Goal: Task Accomplishment & Management: Use online tool/utility

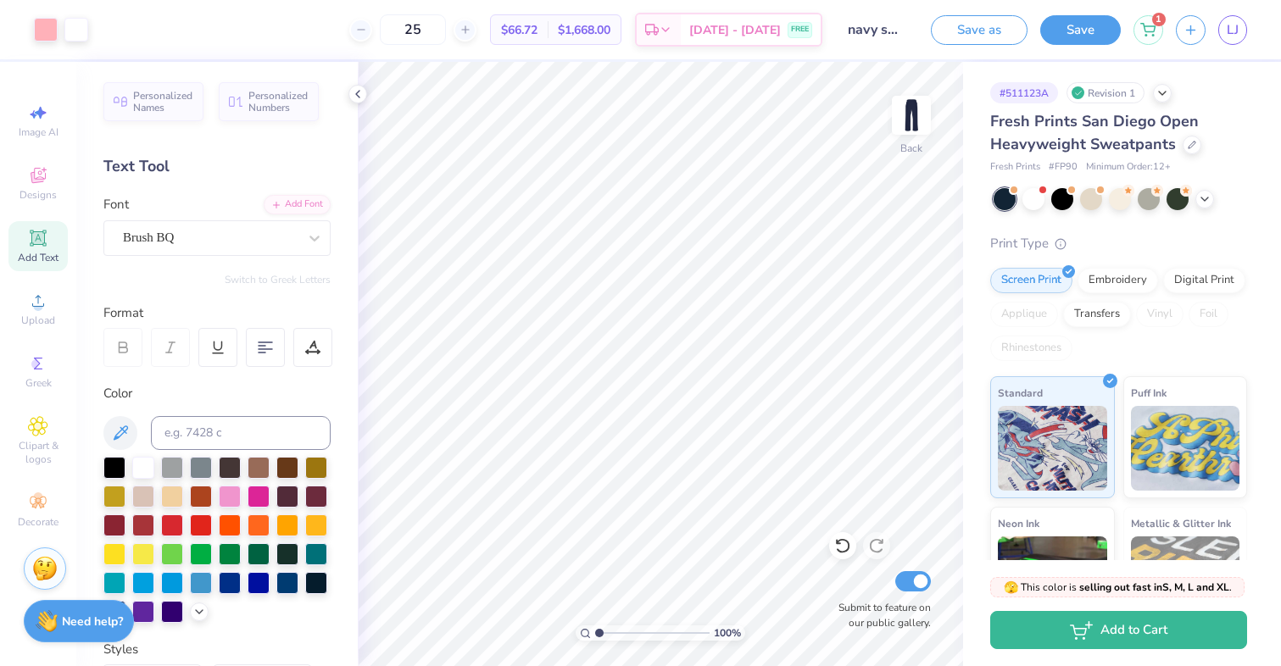
click at [1251, 30] on div "Save as Save 1 LJ" at bounding box center [1106, 29] width 350 height 59
click at [1241, 30] on link "LJ" at bounding box center [1232, 30] width 29 height 30
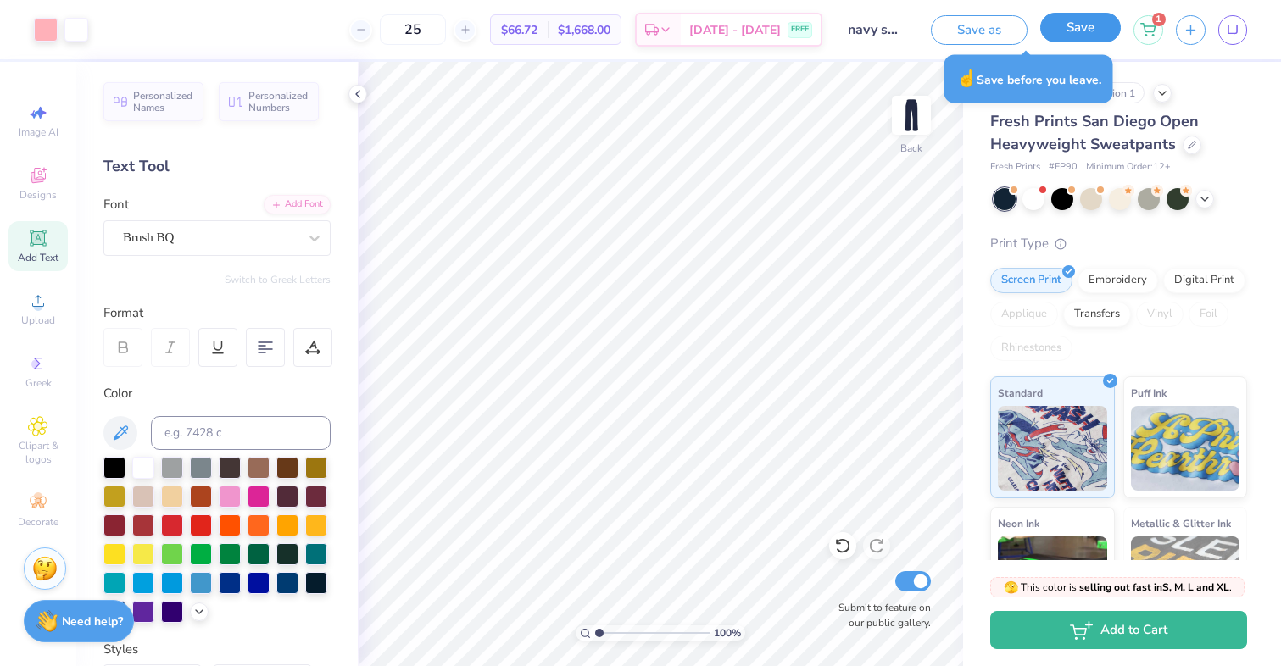
click at [1079, 33] on button "Save" at bounding box center [1080, 28] width 81 height 30
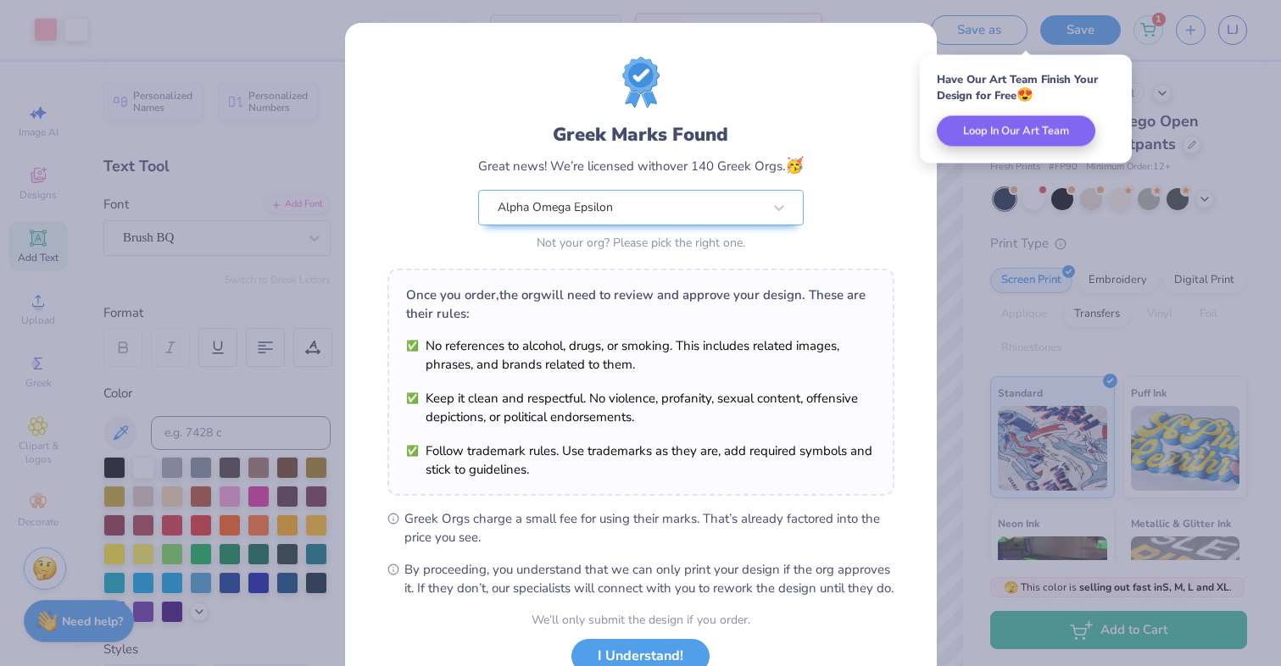
click at [1206, 53] on div "Greek Marks Found Great news! We’re licensed with over 140 Greek Orgs. 🥳 Alpha …" at bounding box center [640, 333] width 1281 height 666
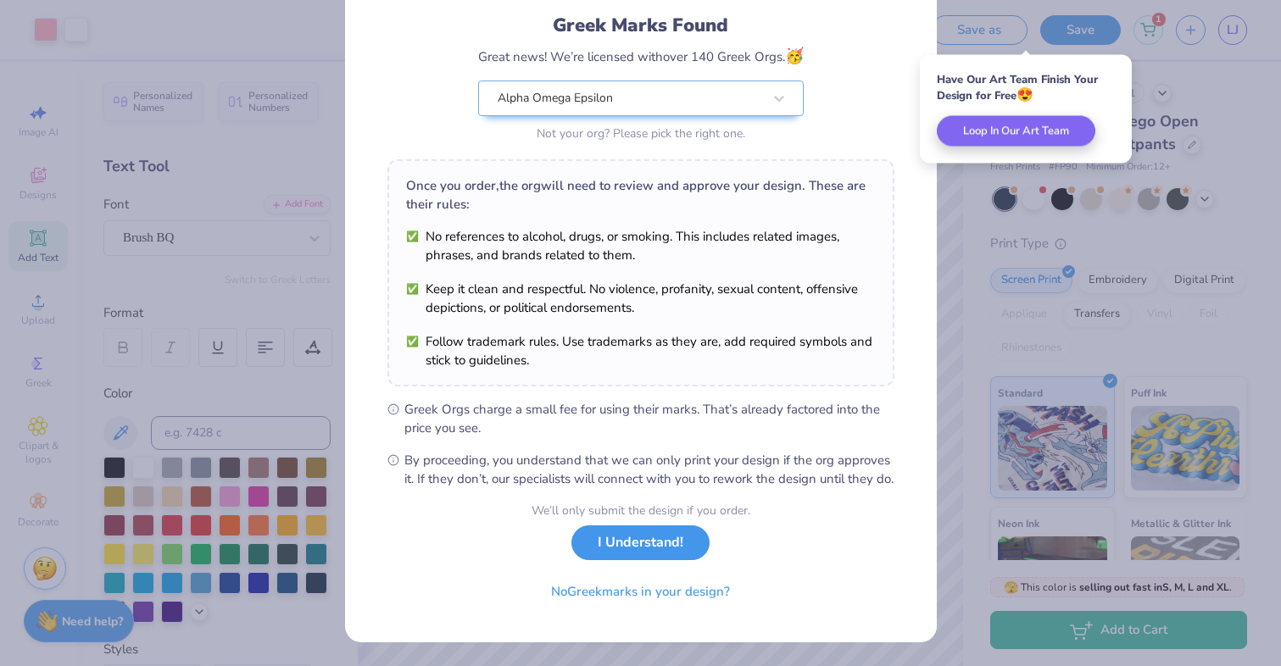
click at [614, 558] on button "I Understand!" at bounding box center [640, 543] width 138 height 35
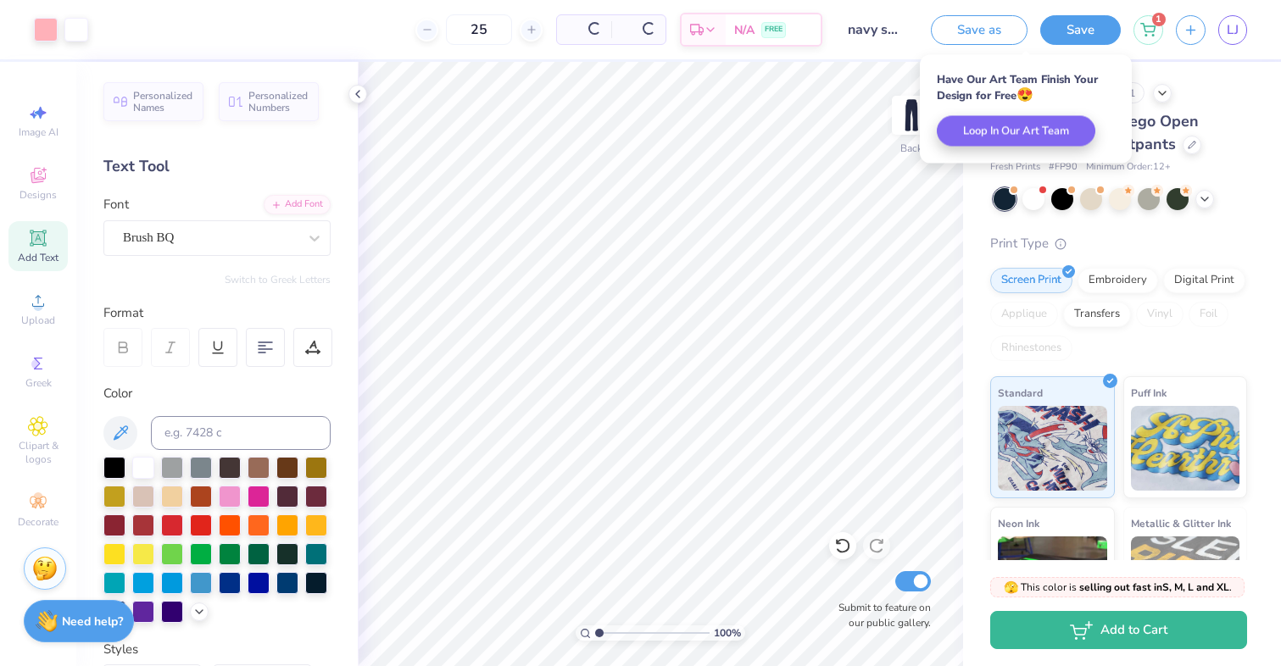
scroll to position [0, 0]
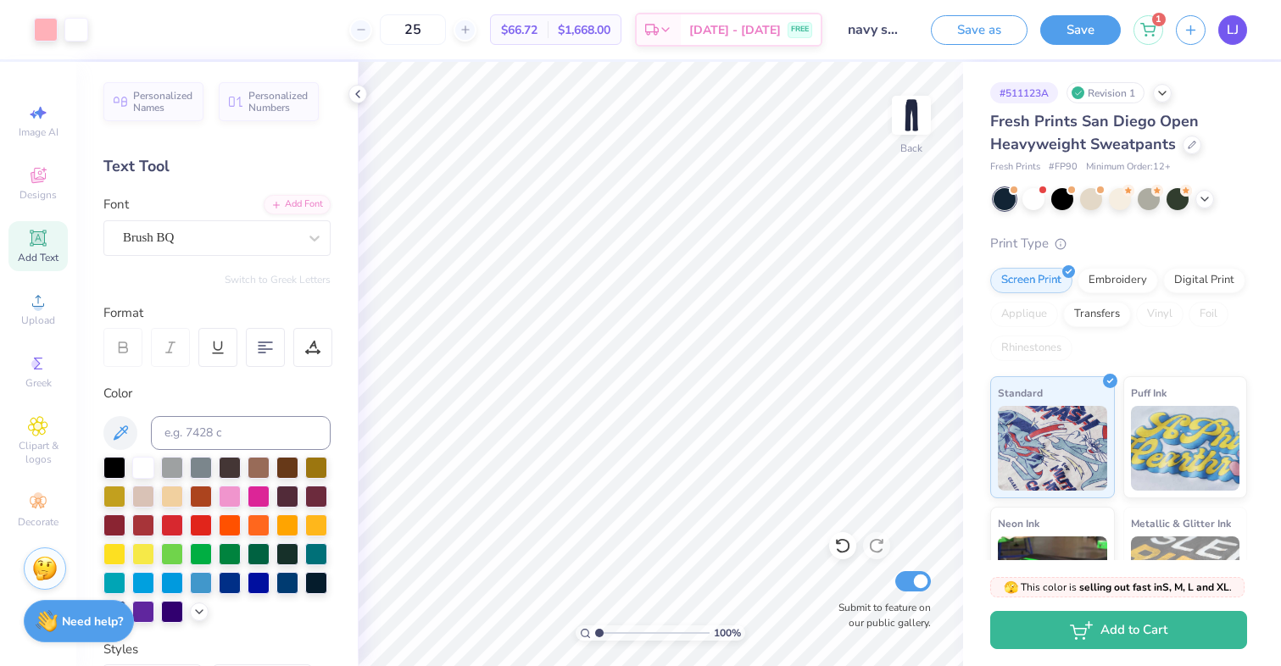
click at [1228, 40] on link "LJ" at bounding box center [1232, 30] width 29 height 30
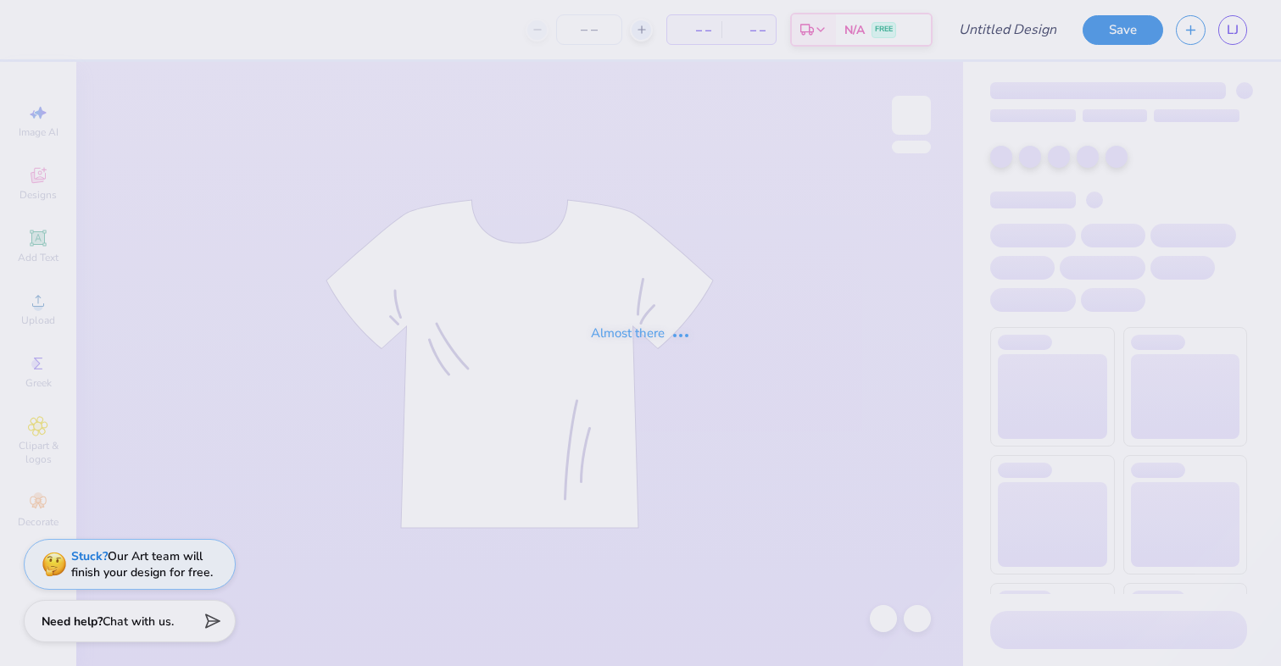
type input "most popular"
type input "25"
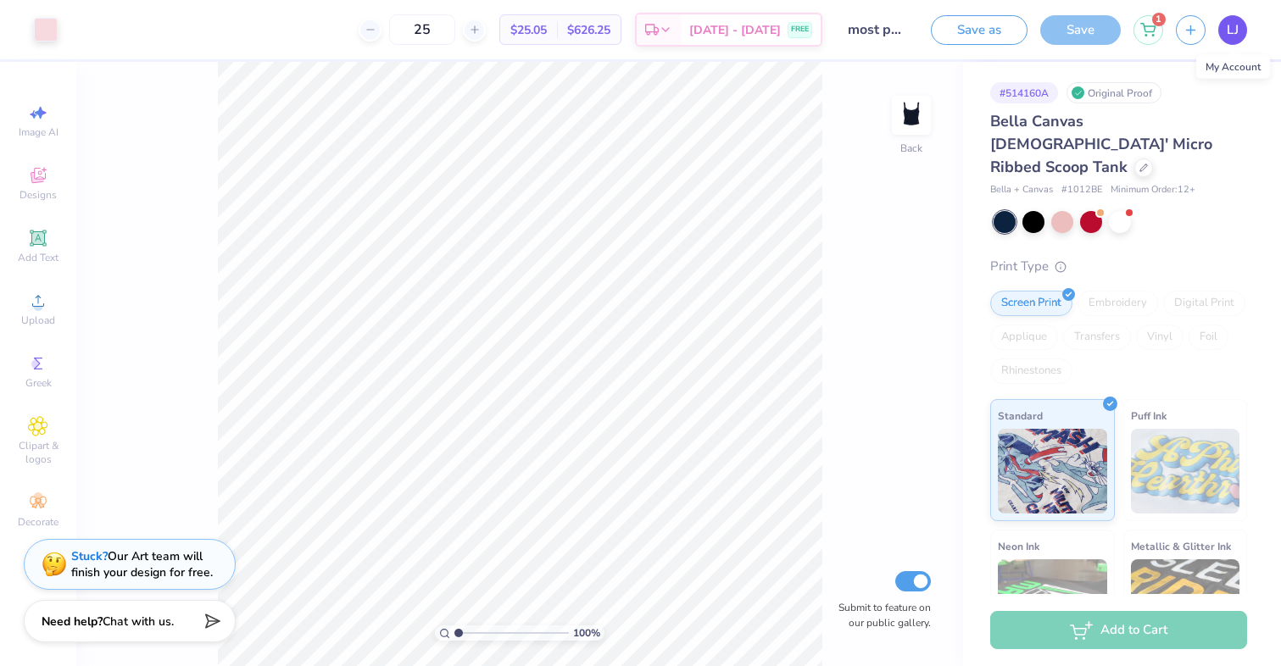
click at [1236, 31] on span "LJ" at bounding box center [1233, 29] width 12 height 19
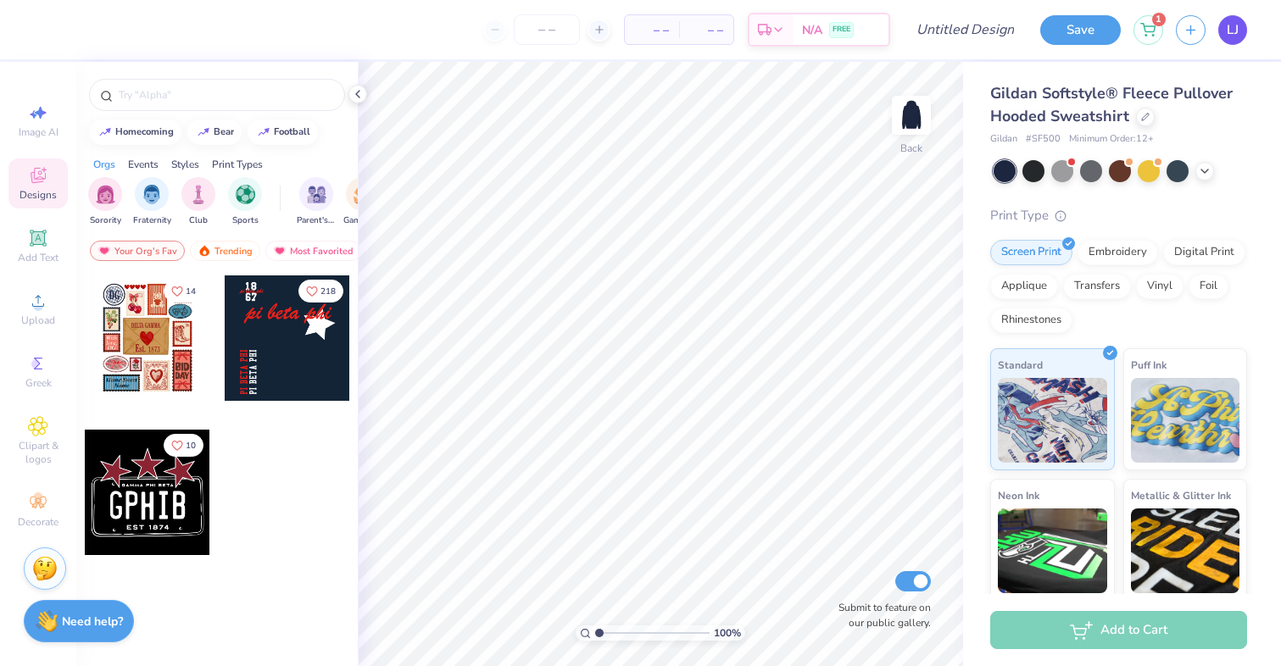
click at [1226, 27] on link "LJ" at bounding box center [1232, 30] width 29 height 30
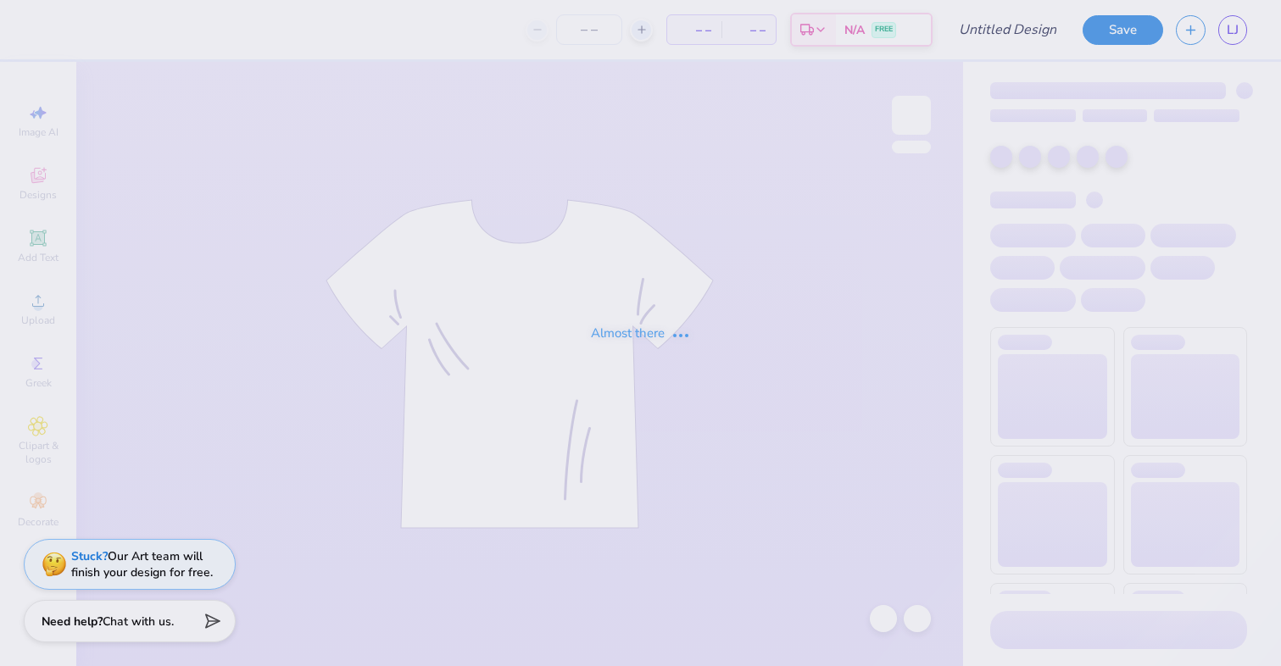
type input "navy hoodie"
type input "50"
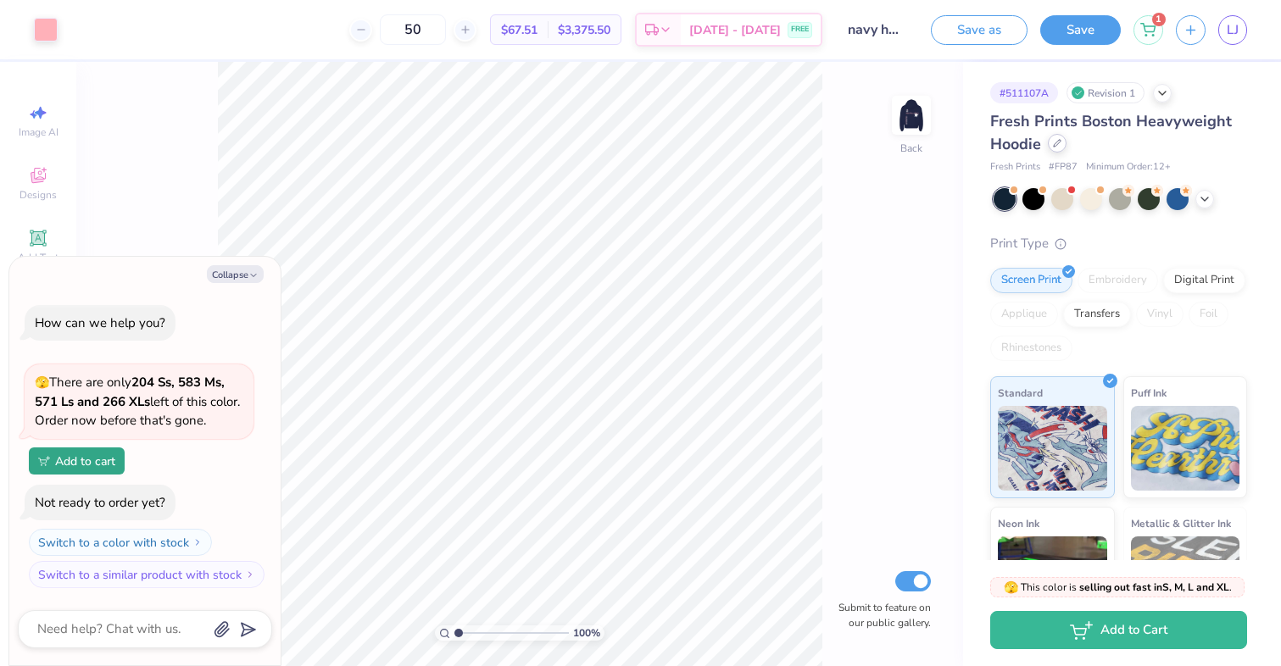
click at [1061, 146] on div at bounding box center [1057, 143] width 19 height 19
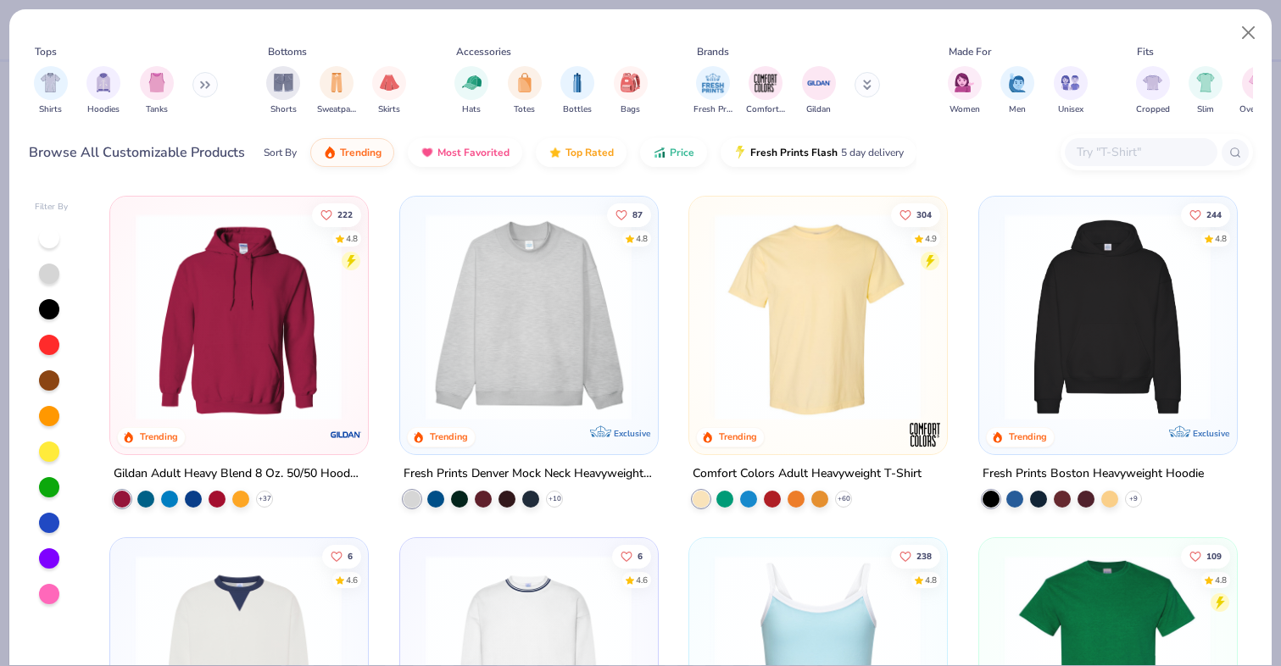
click at [198, 88] on button at bounding box center [204, 84] width 25 height 25
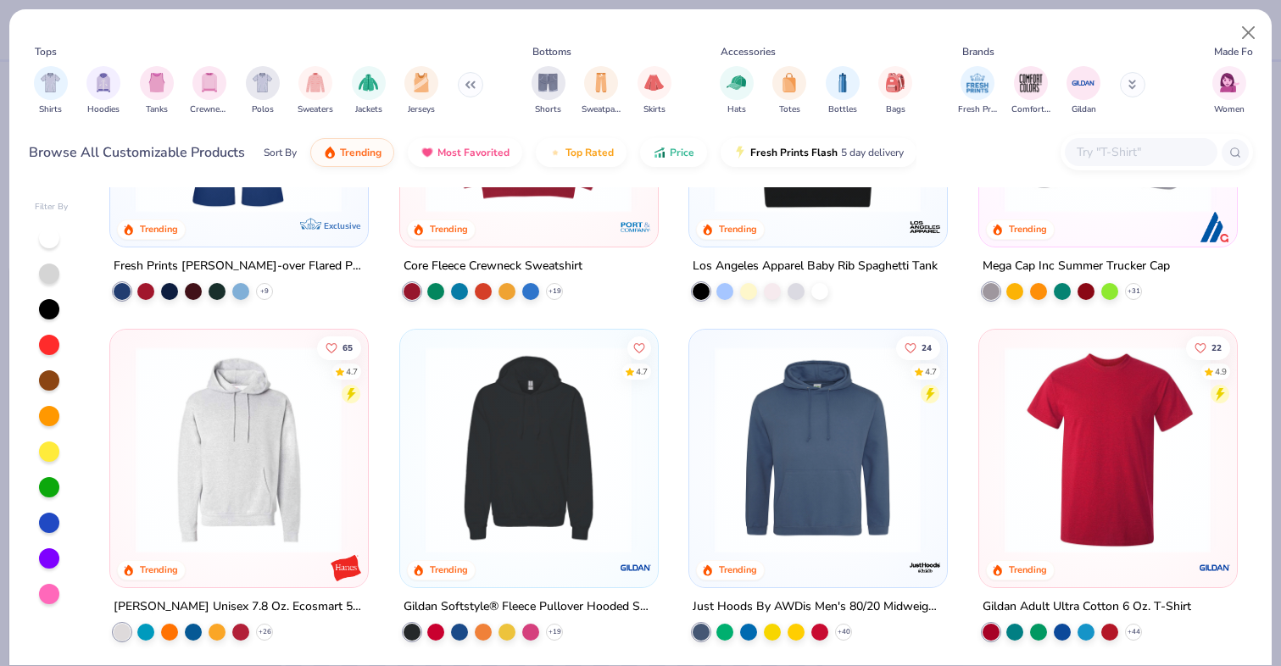
scroll to position [3282, 0]
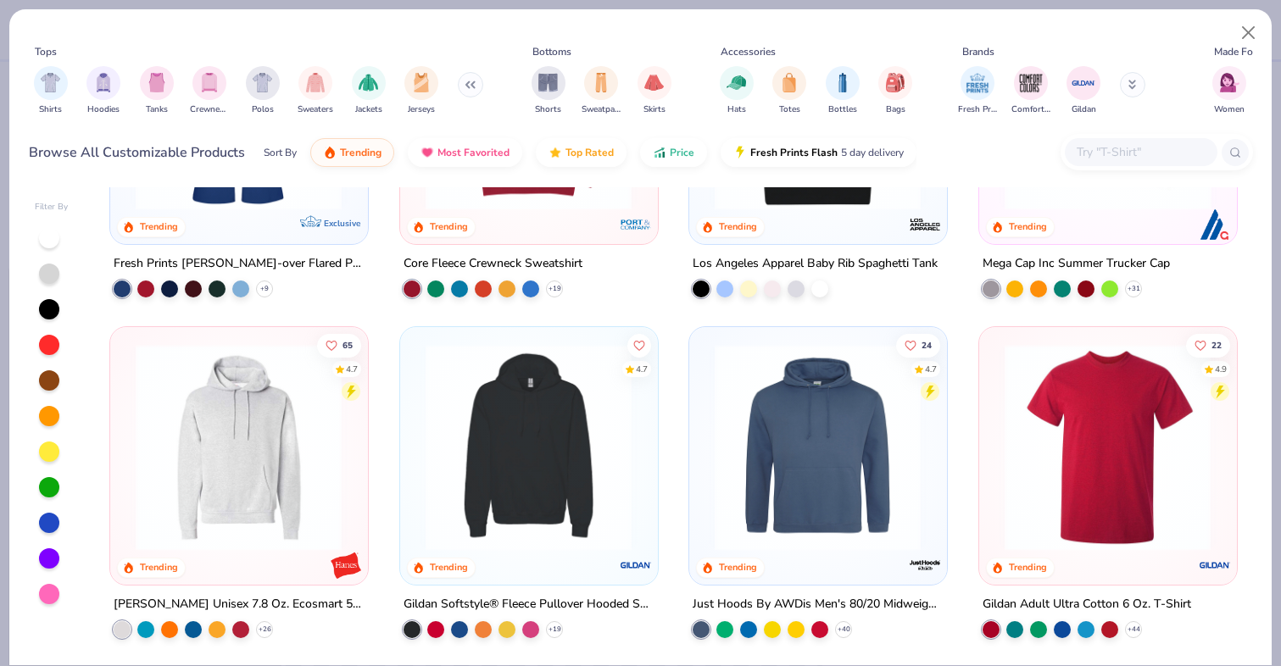
click at [538, 480] on img at bounding box center [528, 447] width 223 height 207
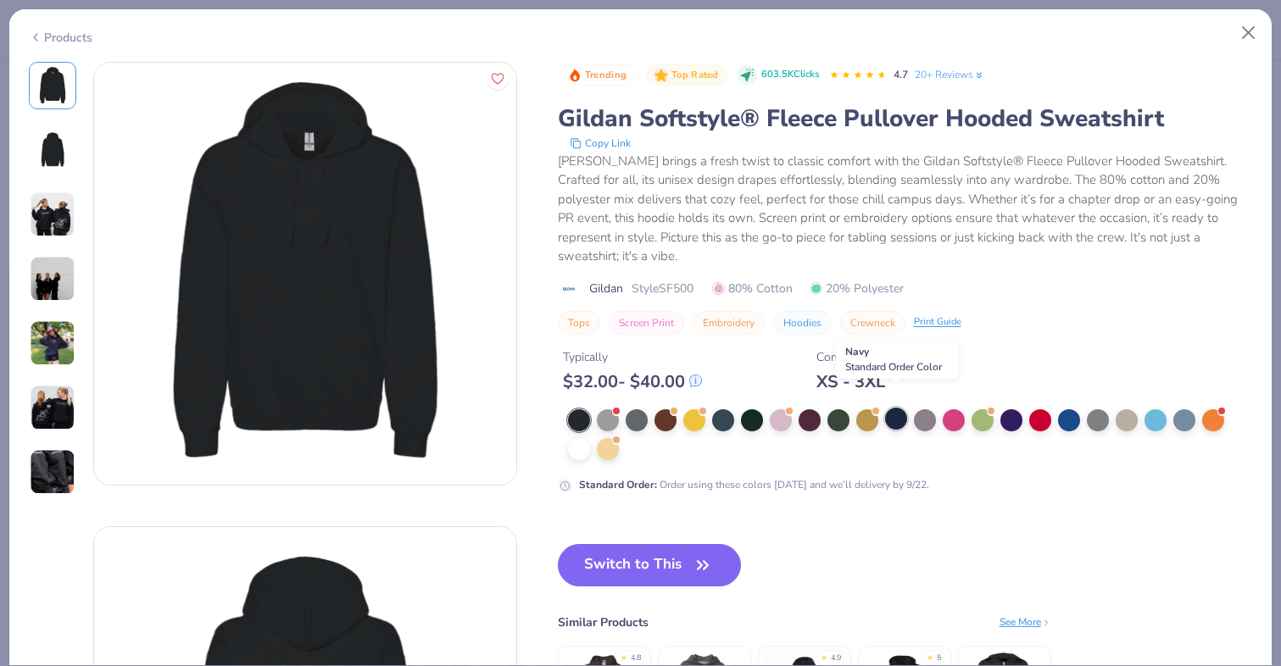
click at [898, 408] on div at bounding box center [896, 419] width 22 height 22
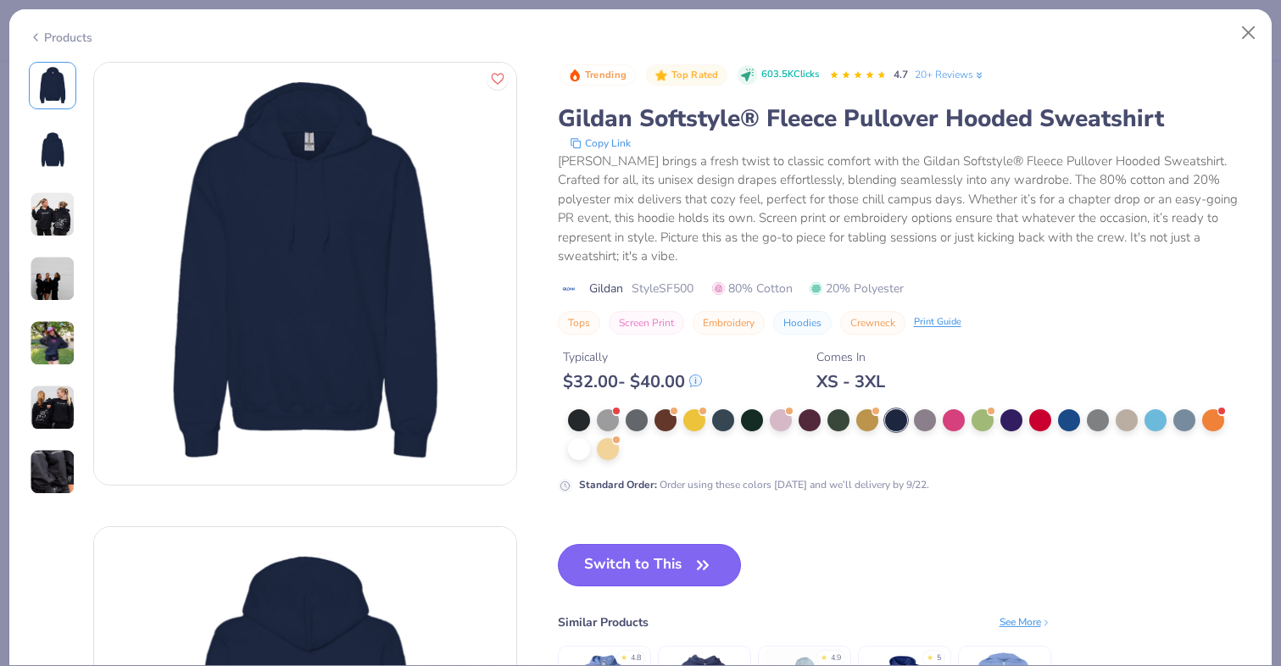
click at [605, 549] on button "Switch to This" at bounding box center [650, 565] width 184 height 42
type textarea "x"
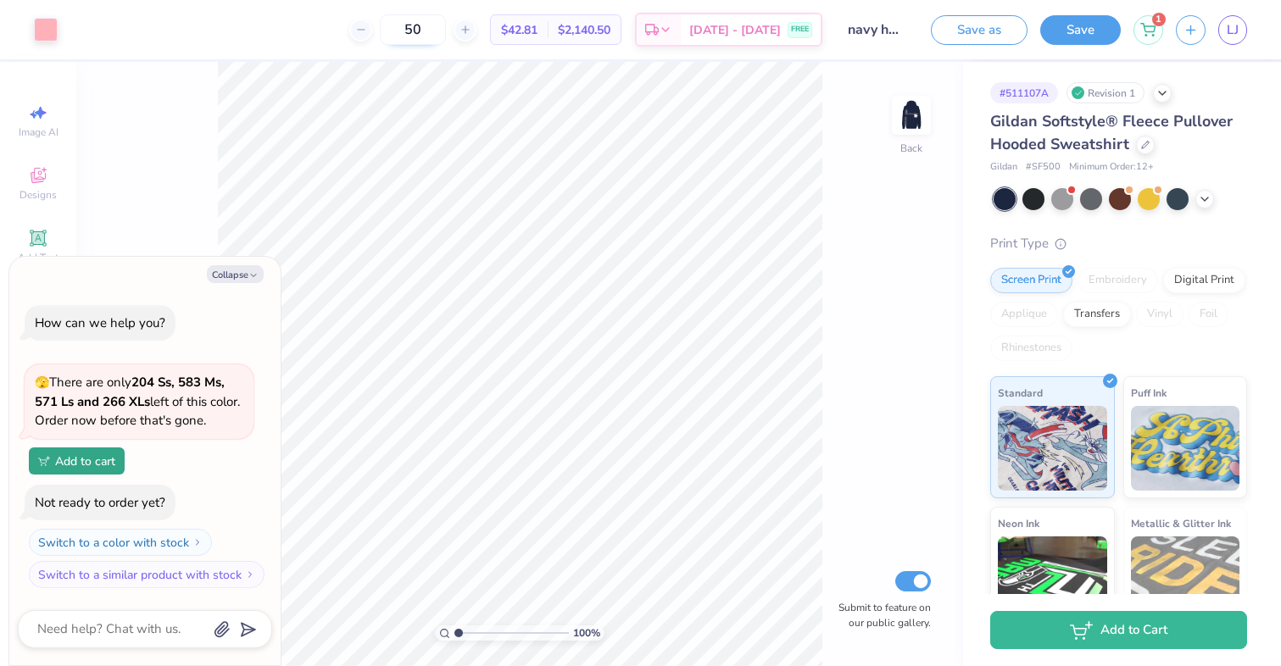
click at [441, 30] on input "50" at bounding box center [413, 29] width 66 height 31
type input "5"
type input "25"
click at [920, 102] on img at bounding box center [911, 115] width 68 height 68
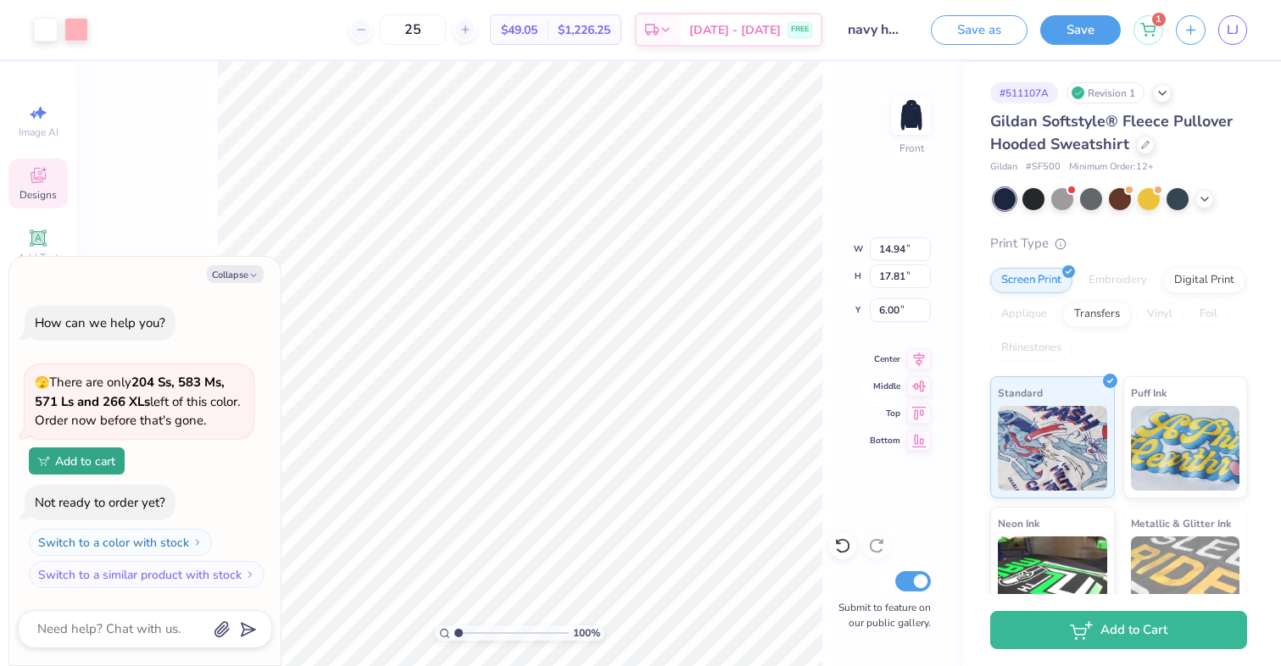
type textarea "x"
type input "12.50"
type input "14.90"
type textarea "x"
type input "6.58"
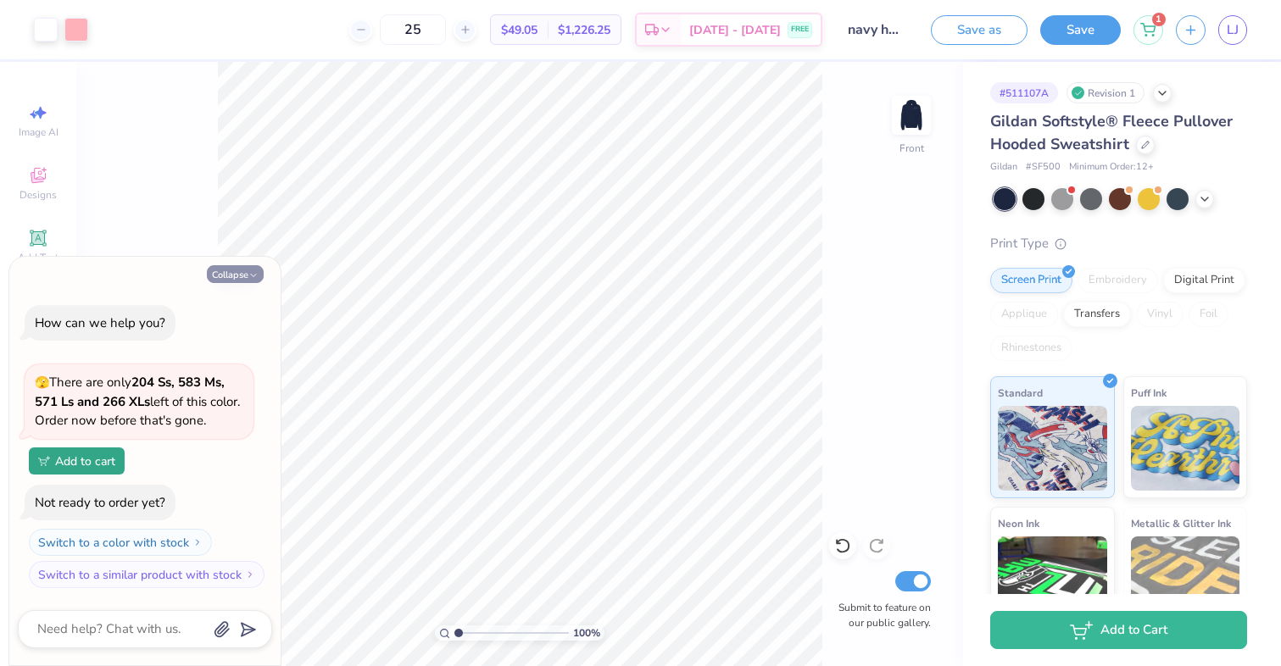
click at [237, 276] on button "Collapse" at bounding box center [235, 274] width 57 height 18
type textarea "x"
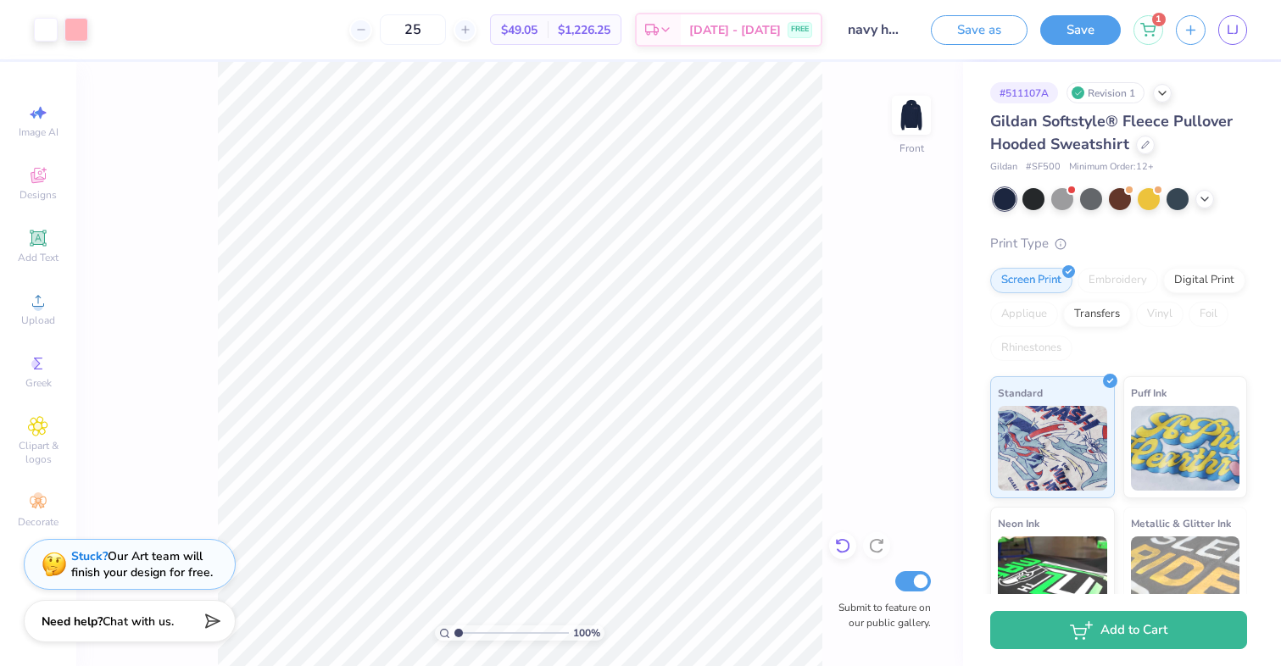
click at [839, 549] on icon at bounding box center [842, 545] width 17 height 17
type input "11.28"
type input "13.45"
type input "6.71"
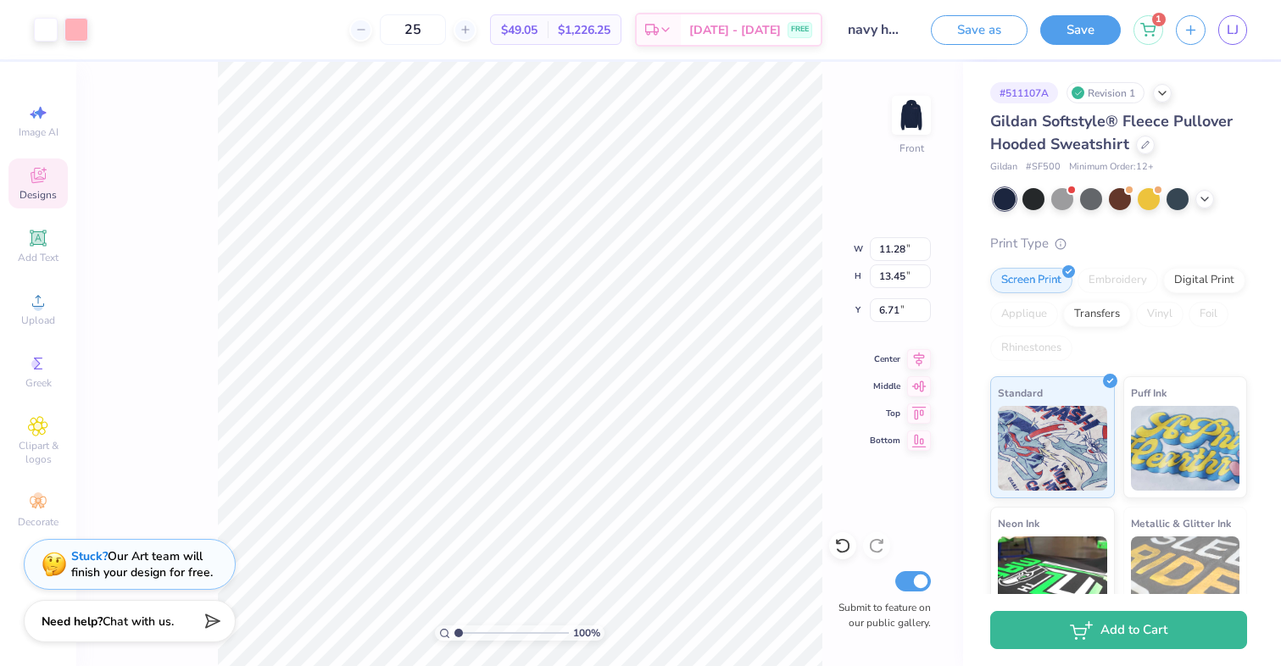
type input "6.70"
type input "0.44"
type input "7.82"
type input "12.33"
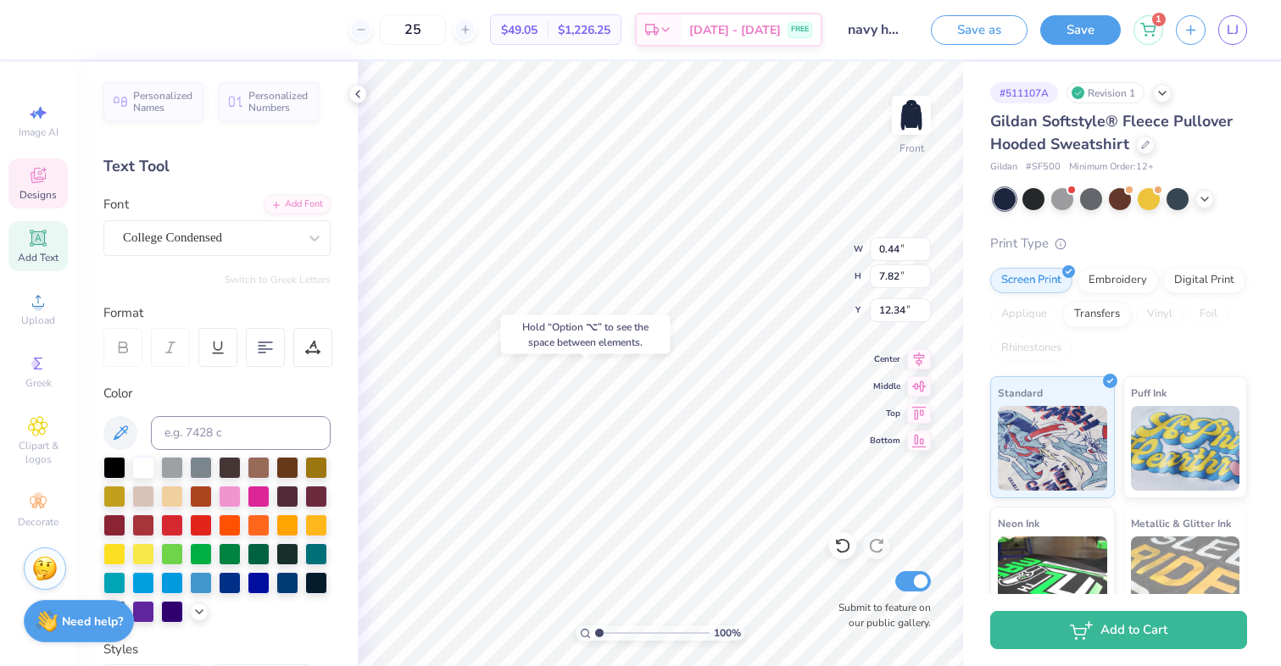
type input "12.34"
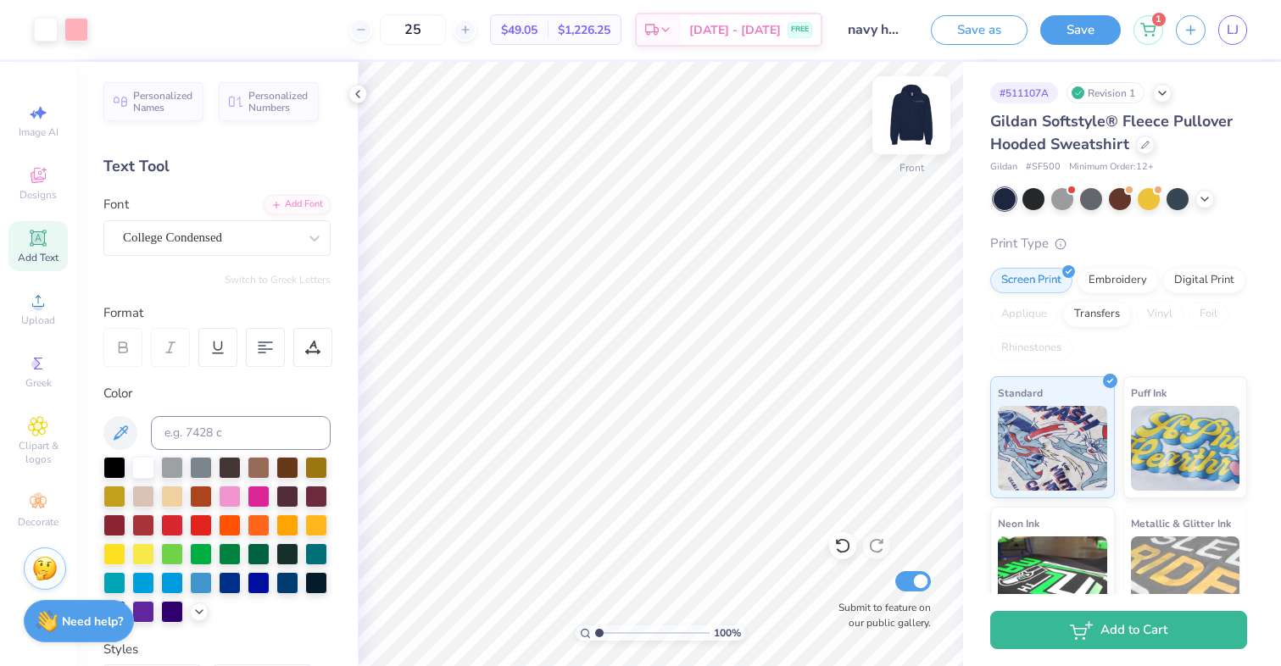
click at [916, 118] on img at bounding box center [911, 115] width 68 height 68
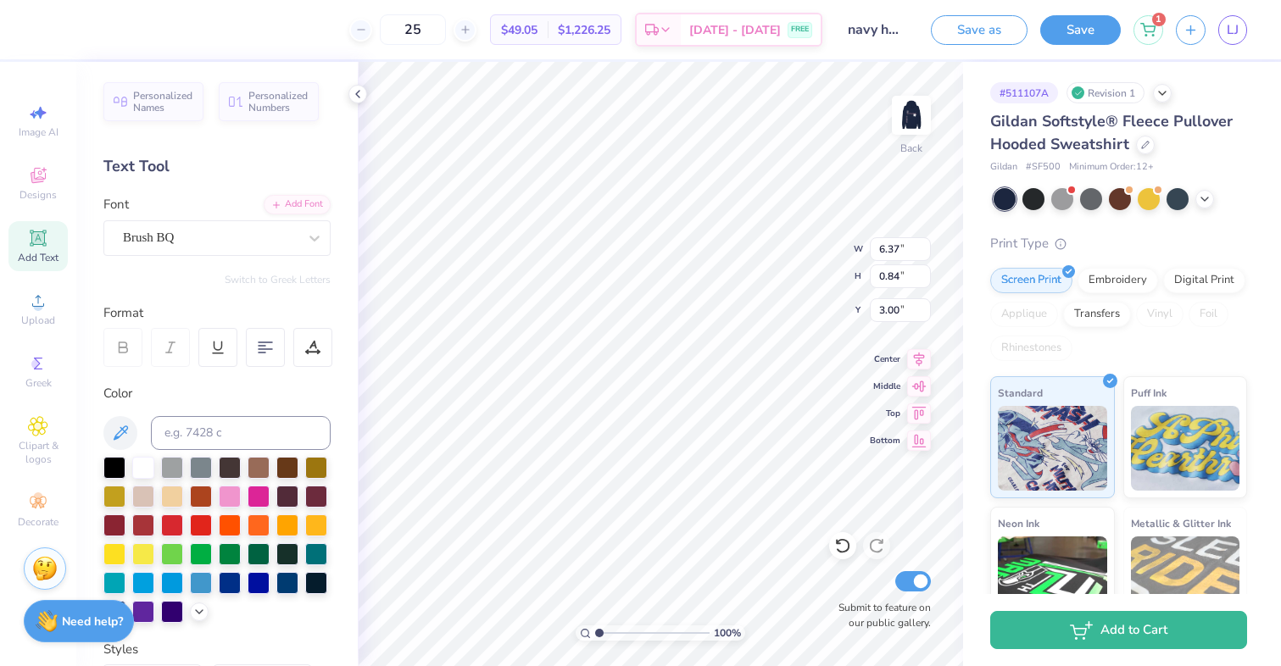
type input "3.00"
click at [1076, 24] on button "Save" at bounding box center [1080, 28] width 81 height 30
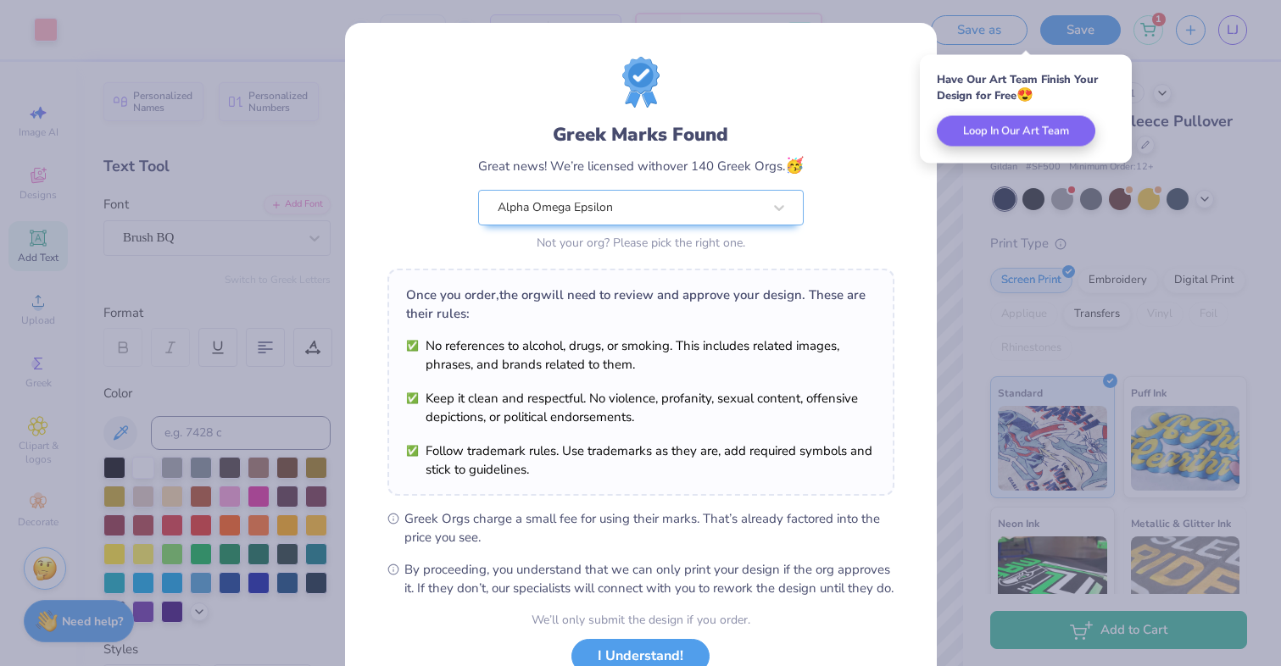
scroll to position [127, 0]
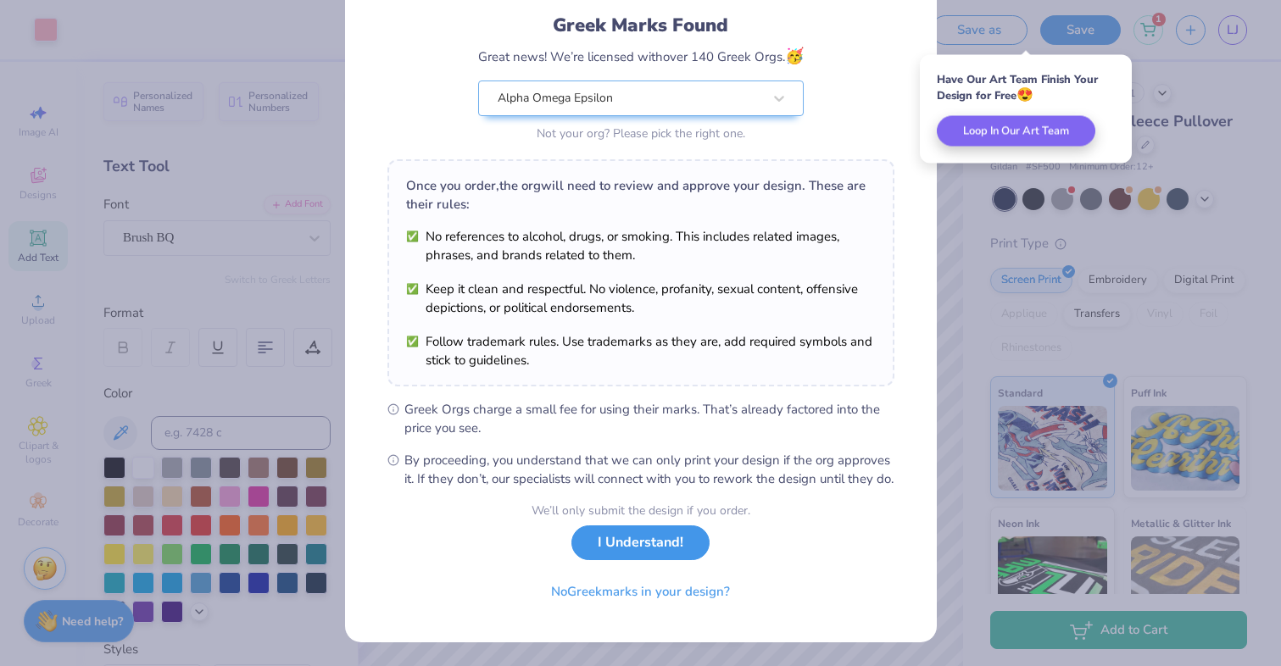
click at [633, 545] on button "I Understand!" at bounding box center [640, 543] width 138 height 35
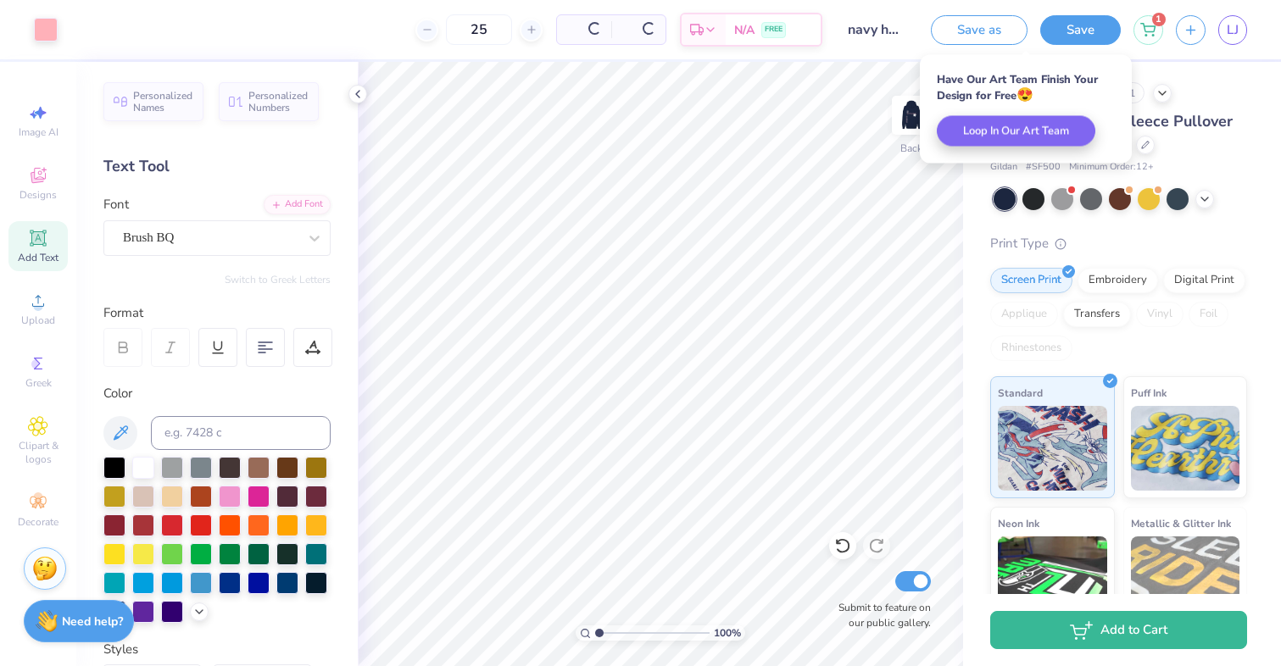
scroll to position [0, 0]
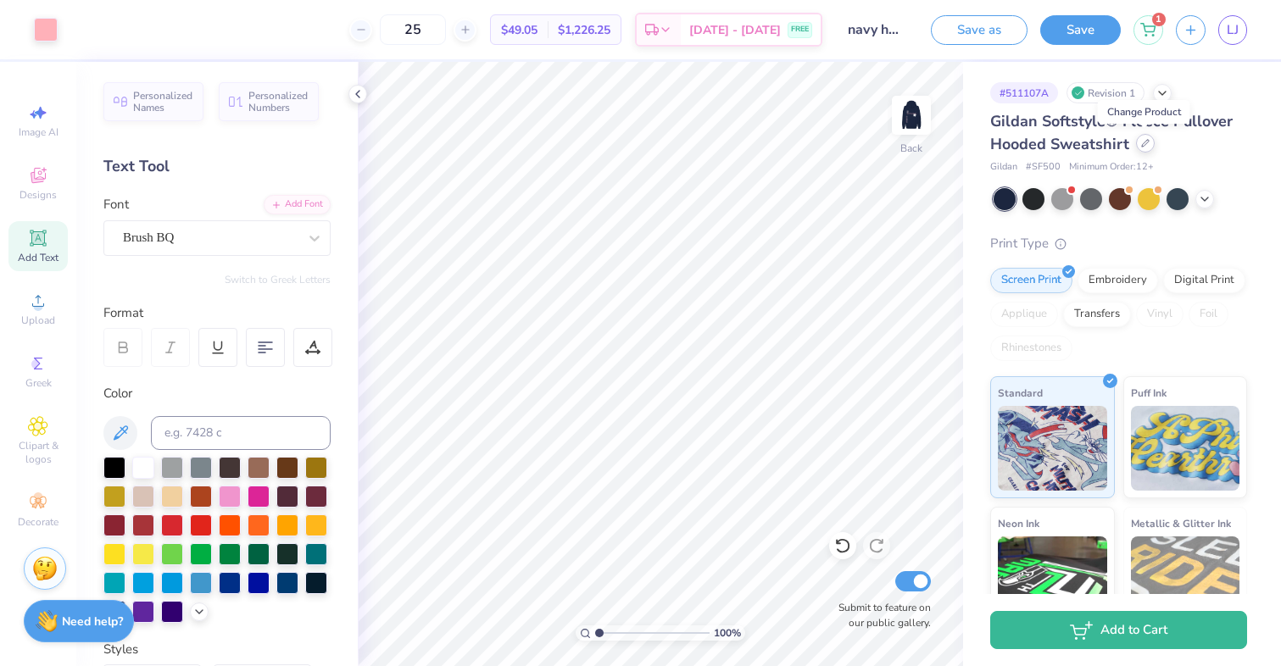
click at [1147, 144] on icon at bounding box center [1145, 143] width 8 height 8
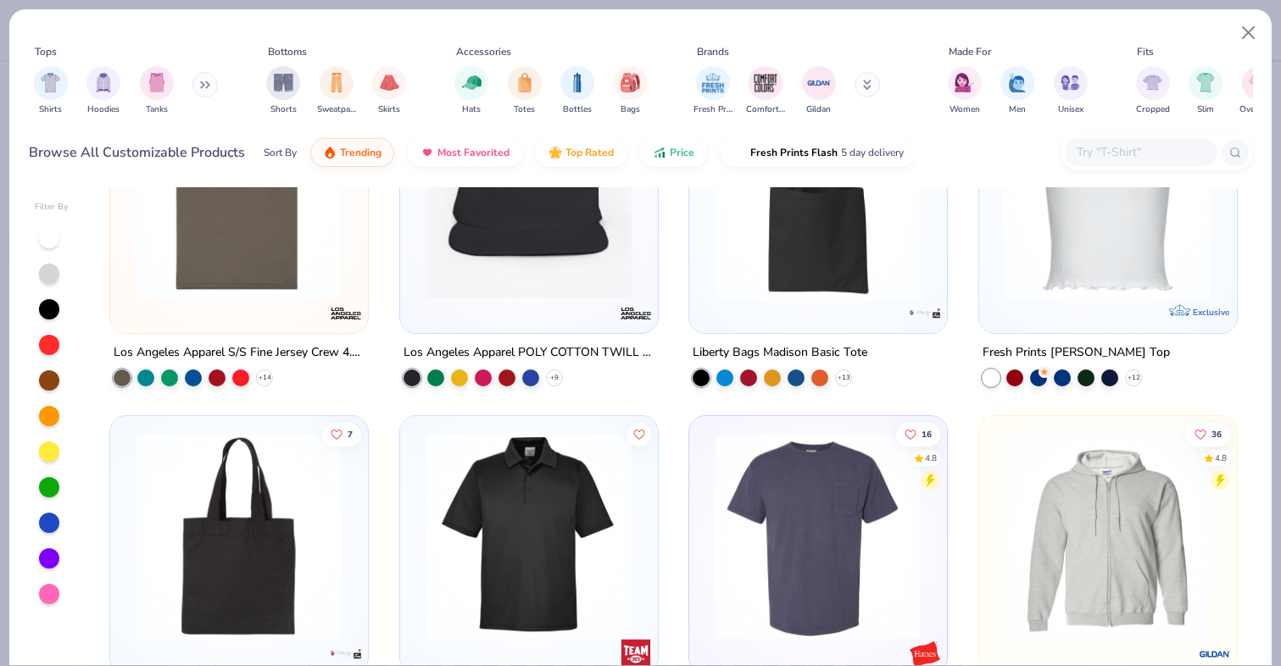
scroll to position [5926, 0]
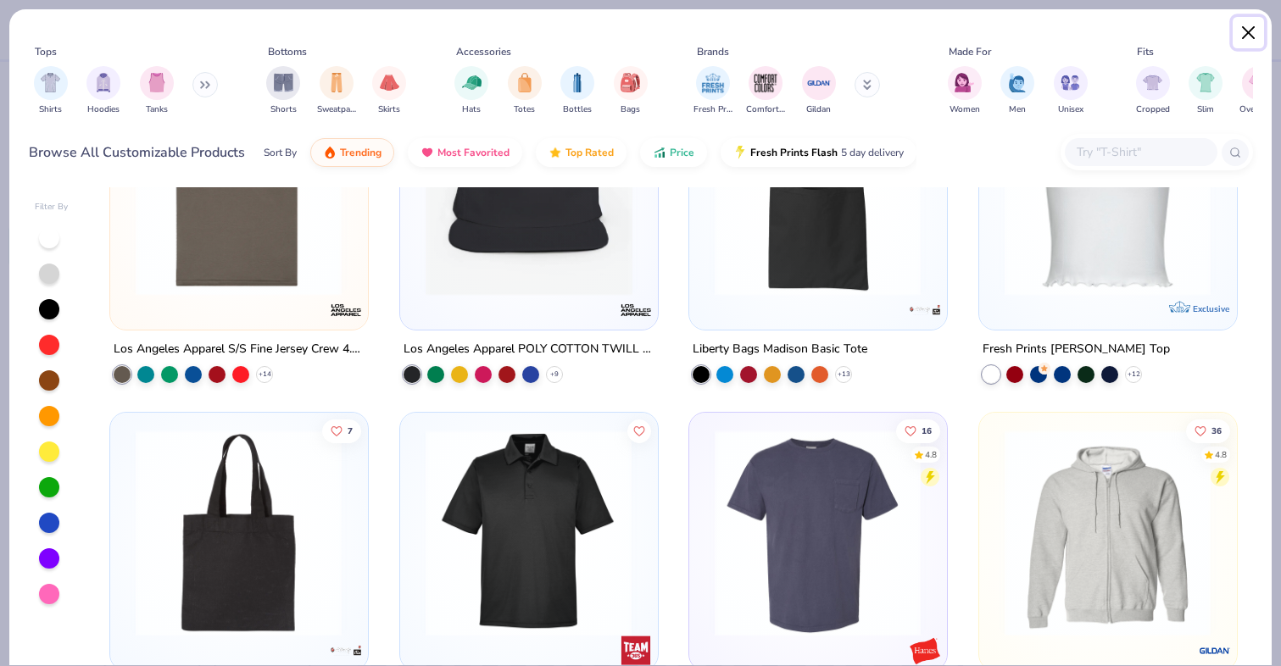
click at [1250, 19] on button "Close" at bounding box center [1249, 33] width 32 height 32
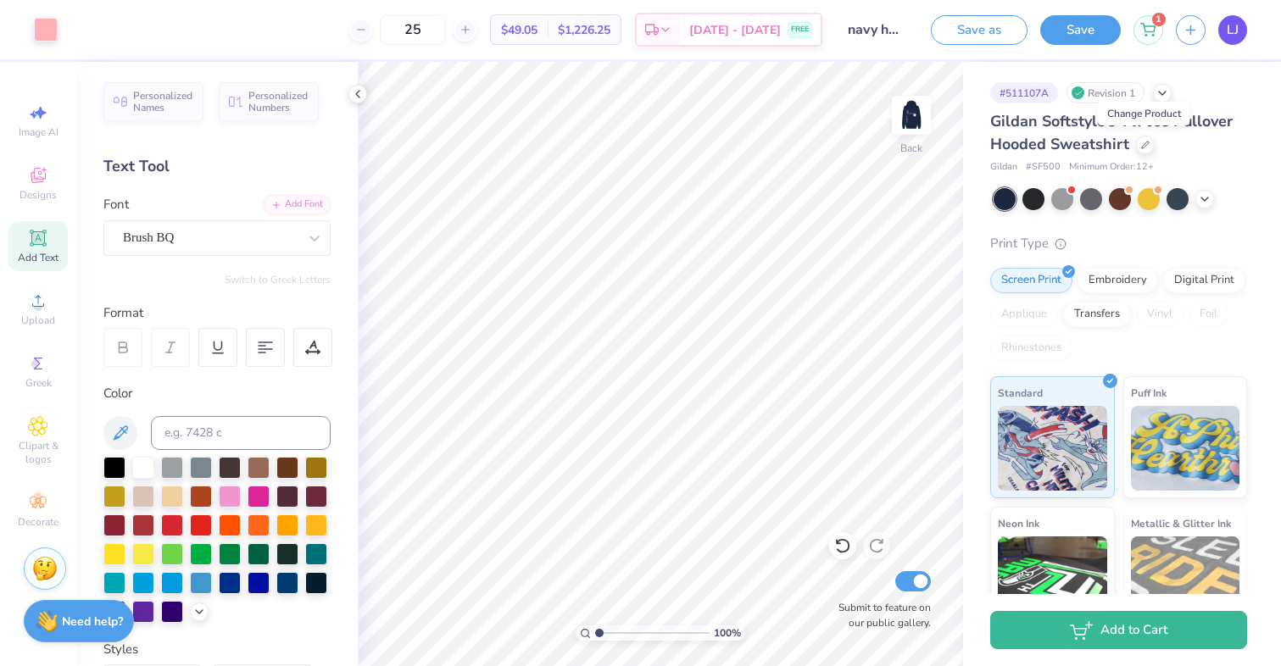
click at [1233, 38] on span "LJ" at bounding box center [1233, 29] width 12 height 19
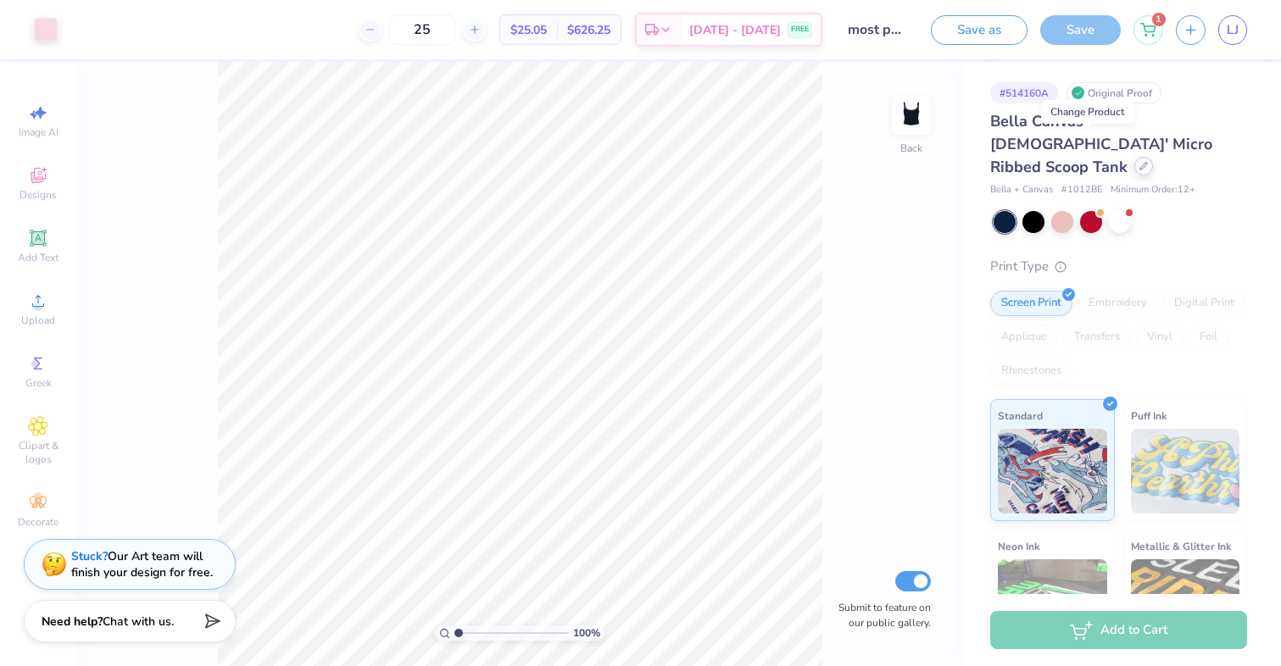
click at [1134, 157] on div at bounding box center [1143, 166] width 19 height 19
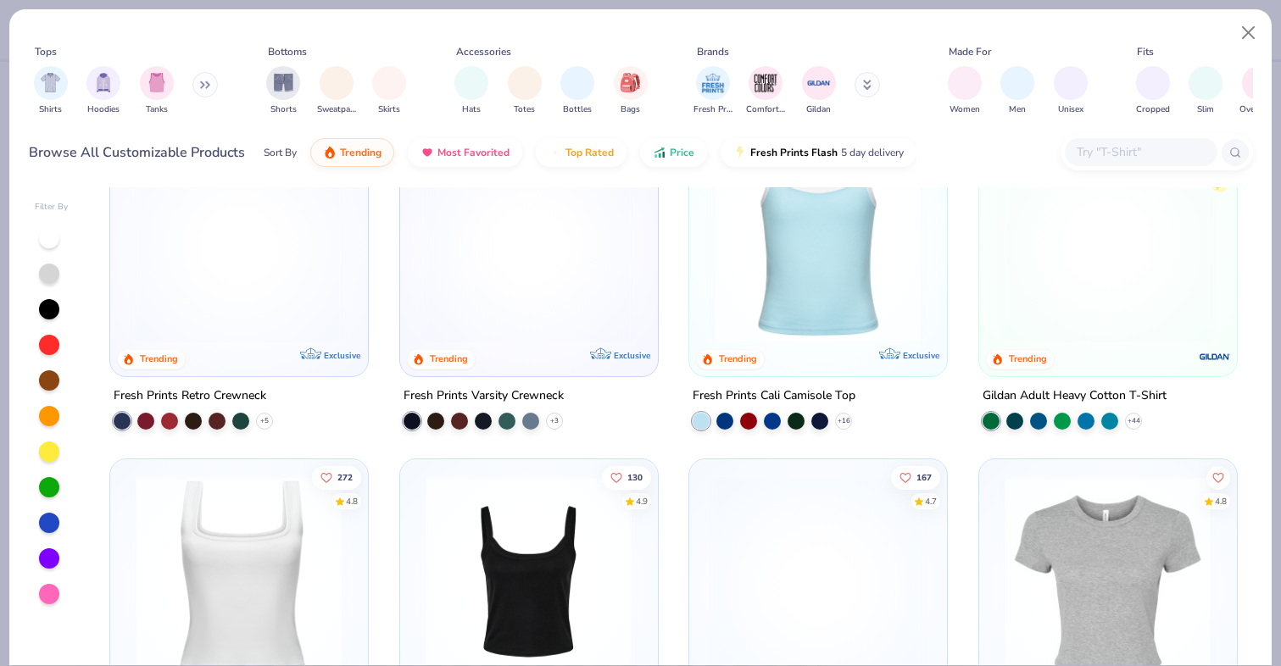
scroll to position [477, 0]
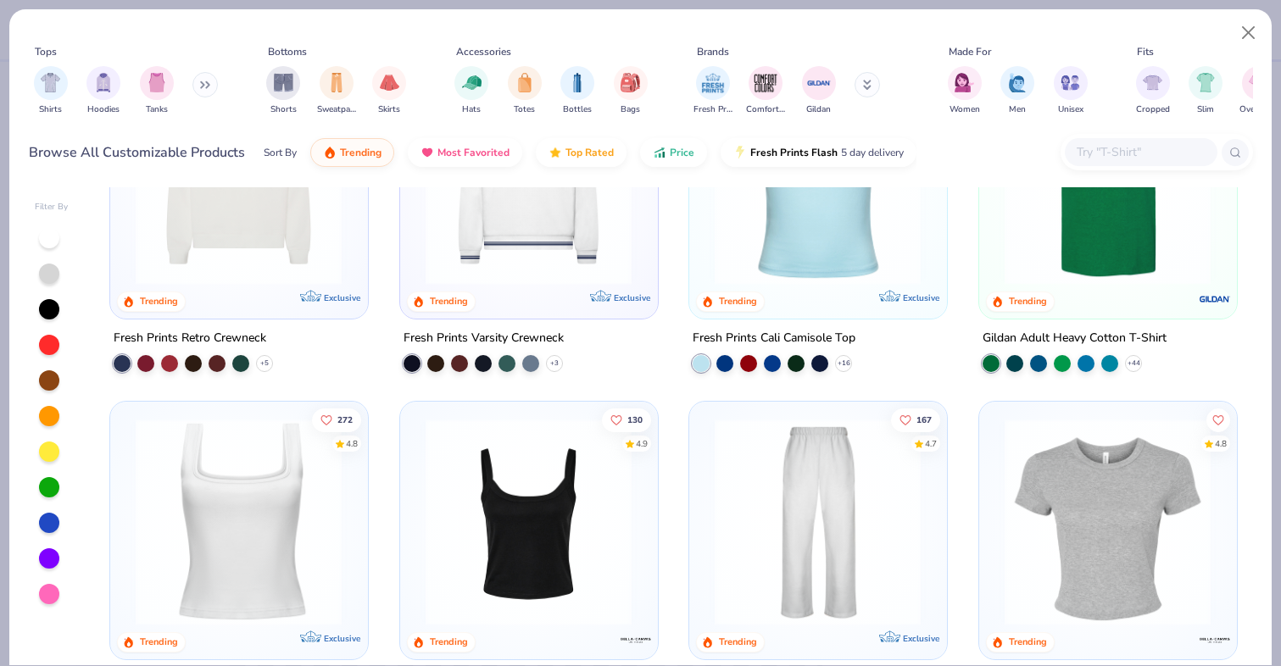
click at [788, 256] on img at bounding box center [817, 180] width 223 height 207
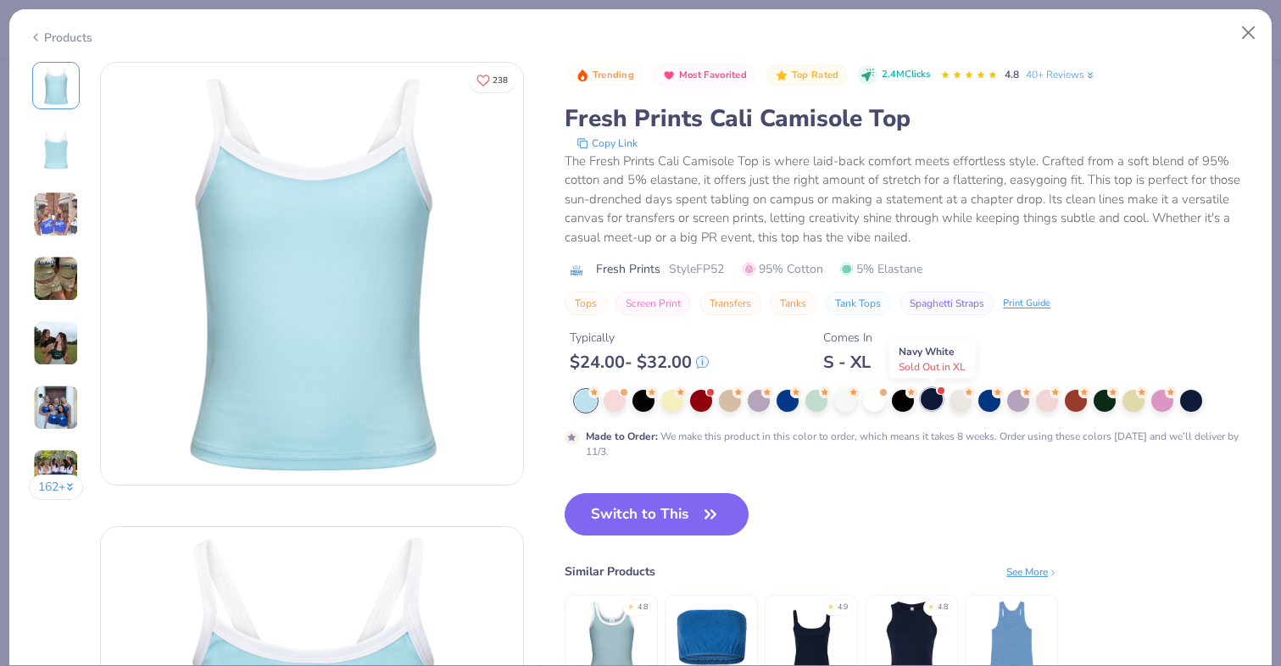
click at [936, 406] on div at bounding box center [932, 399] width 22 height 22
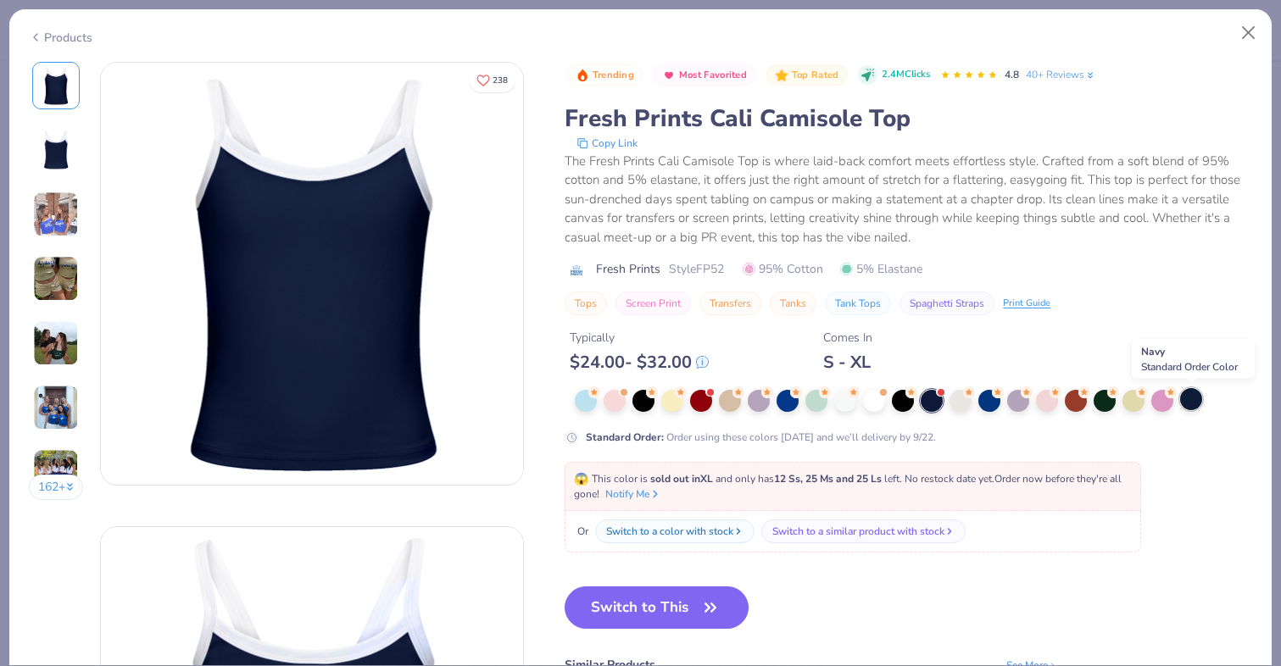
click at [1187, 406] on div at bounding box center [1191, 399] width 22 height 22
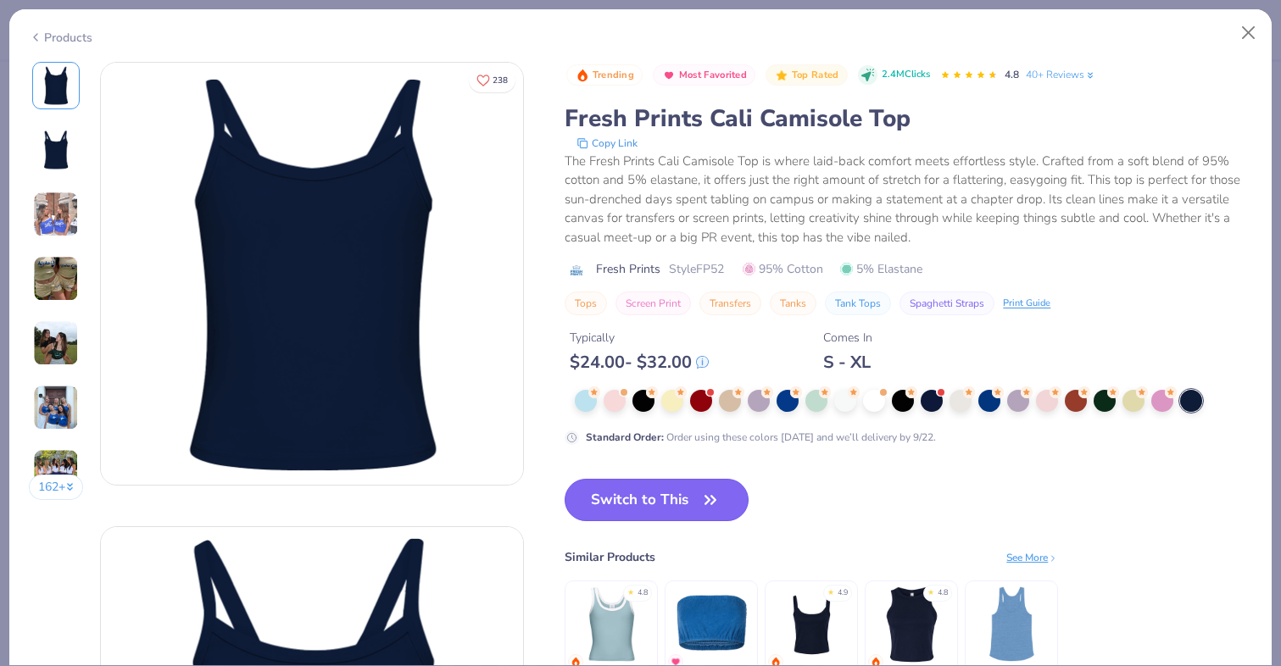
click at [660, 507] on button "Switch to This" at bounding box center [657, 500] width 184 height 42
type input "50"
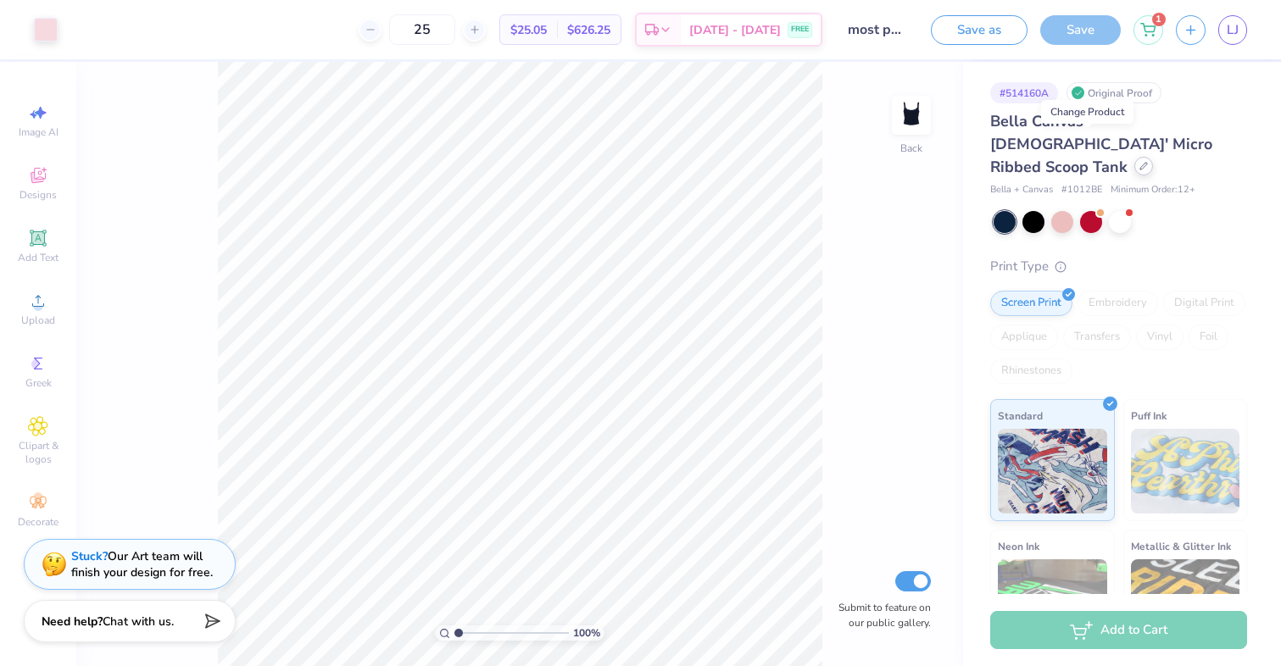
click at [1139, 162] on icon at bounding box center [1143, 166] width 8 height 8
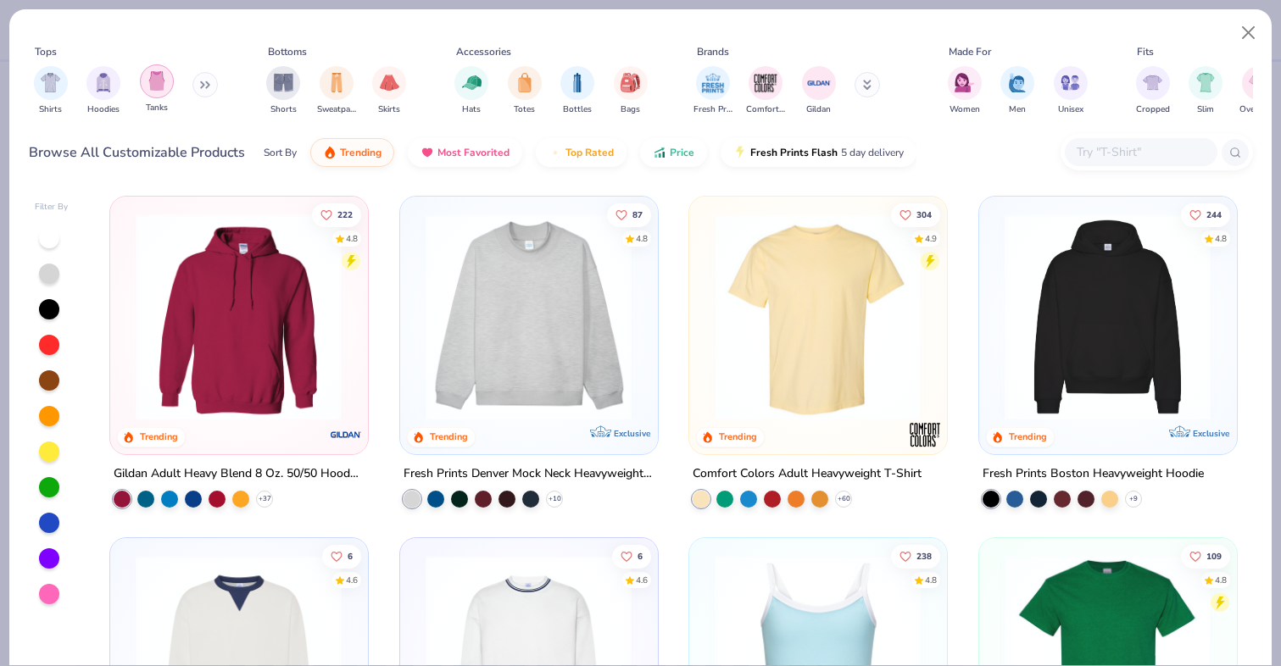
click at [147, 75] on div "filter for Tanks" at bounding box center [157, 81] width 34 height 34
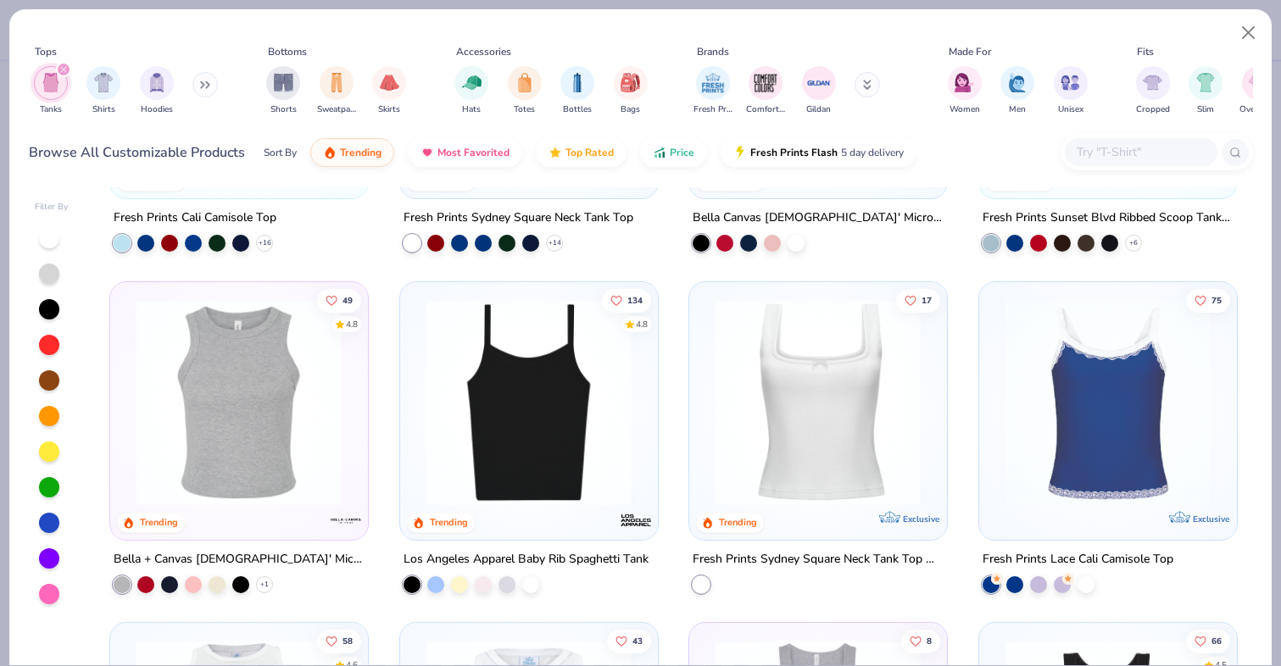
scroll to position [288, 0]
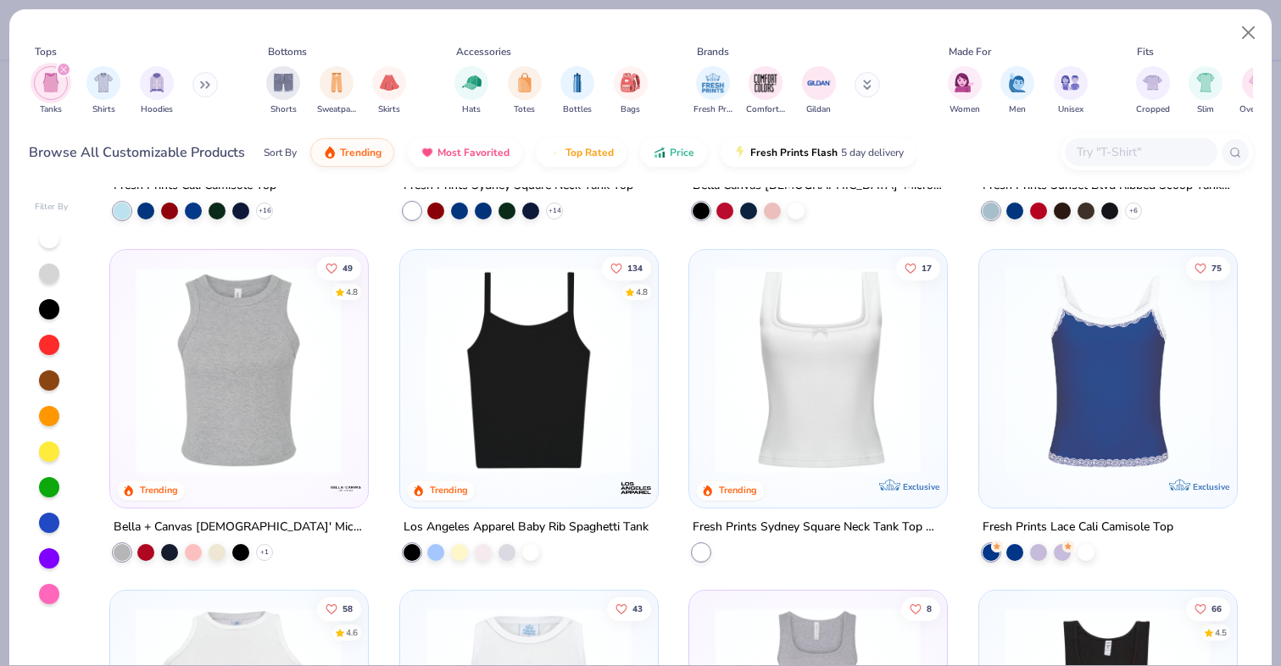
click at [515, 403] on img at bounding box center [528, 369] width 223 height 207
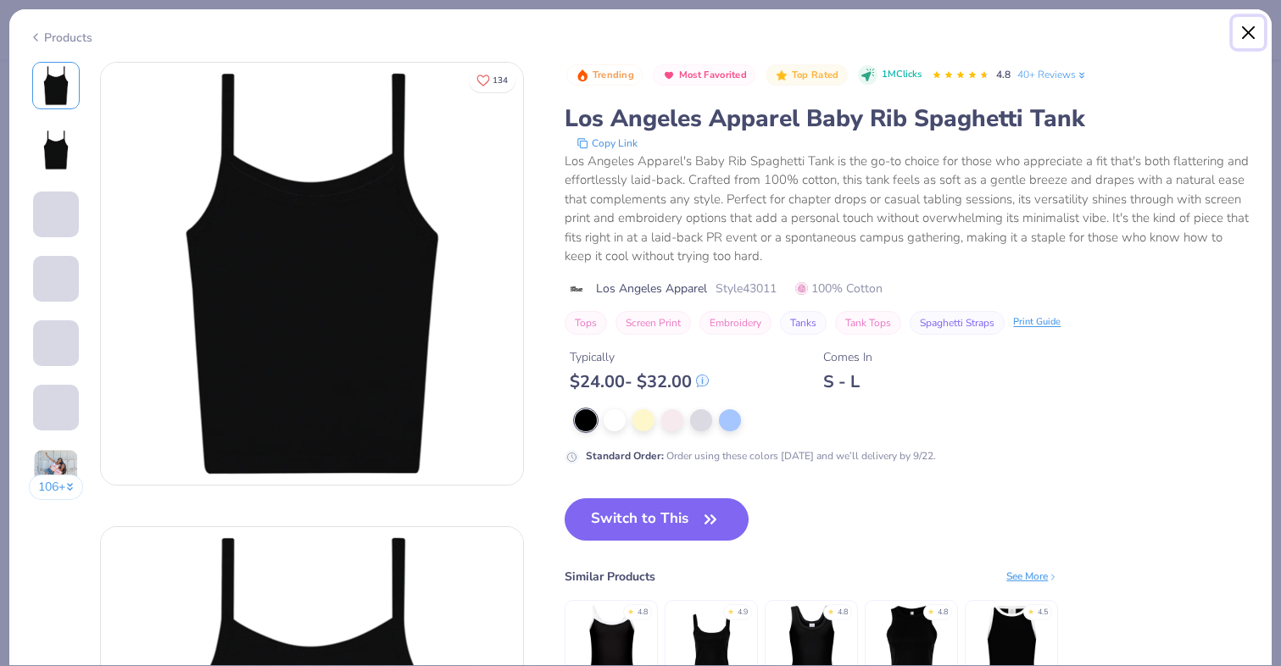
click at [1246, 38] on button "Close" at bounding box center [1249, 33] width 32 height 32
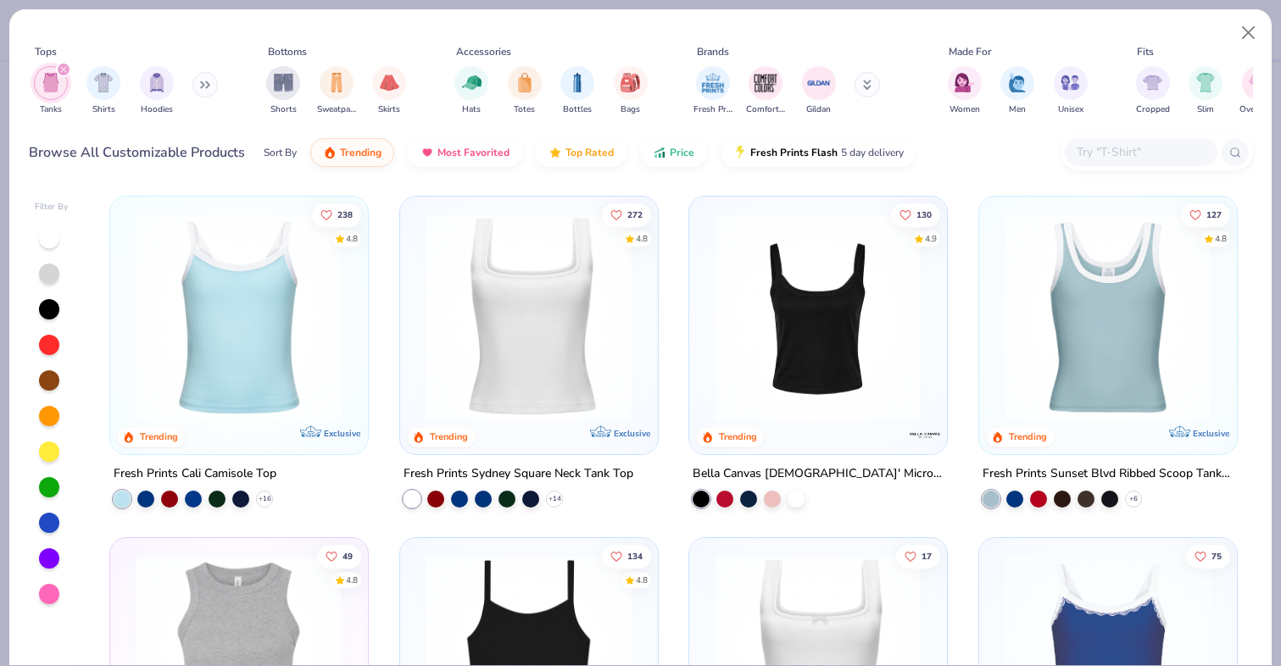
click at [592, 308] on img at bounding box center [528, 317] width 223 height 207
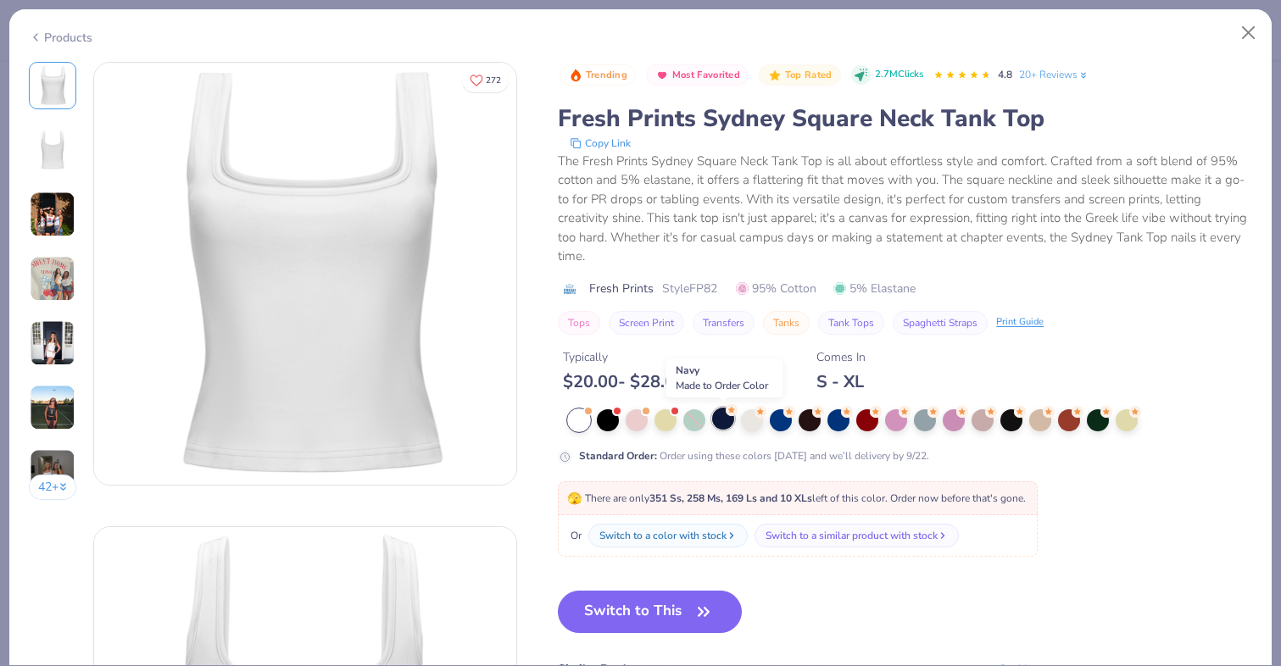
click at [723, 425] on div at bounding box center [723, 419] width 22 height 22
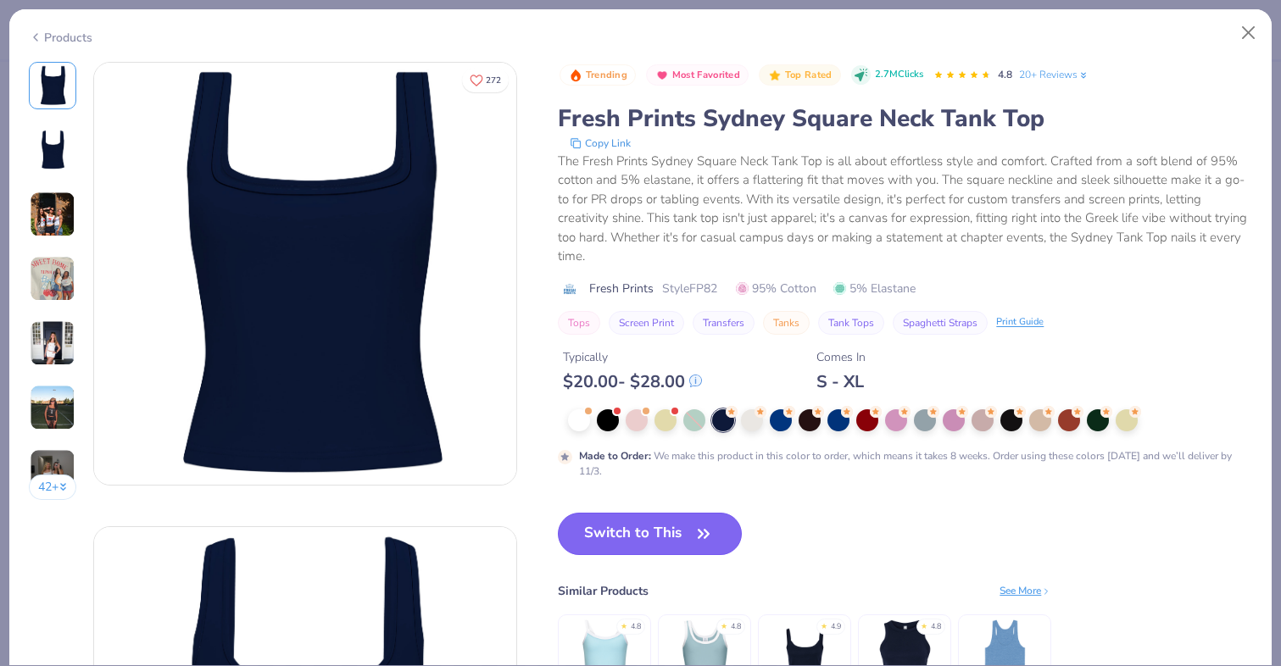
click at [664, 526] on button "Switch to This" at bounding box center [650, 534] width 184 height 42
type input "50"
type textarea "x"
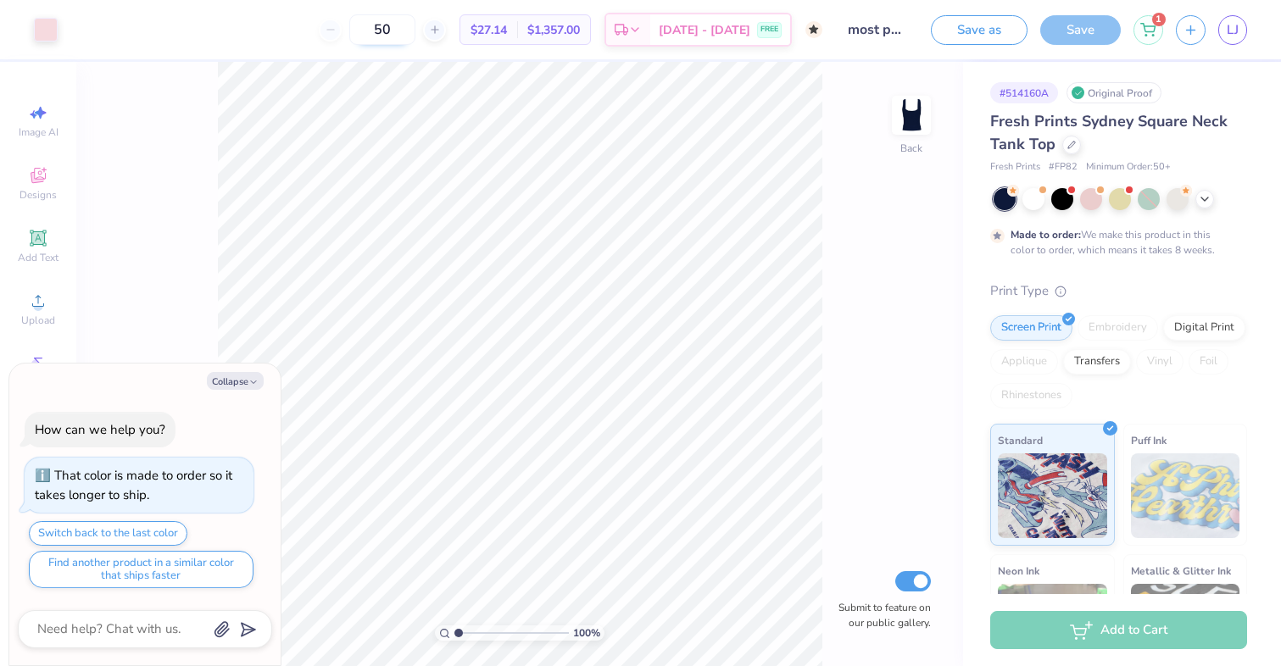
click at [402, 33] on input "50" at bounding box center [382, 29] width 66 height 31
type input "5"
type input "25"
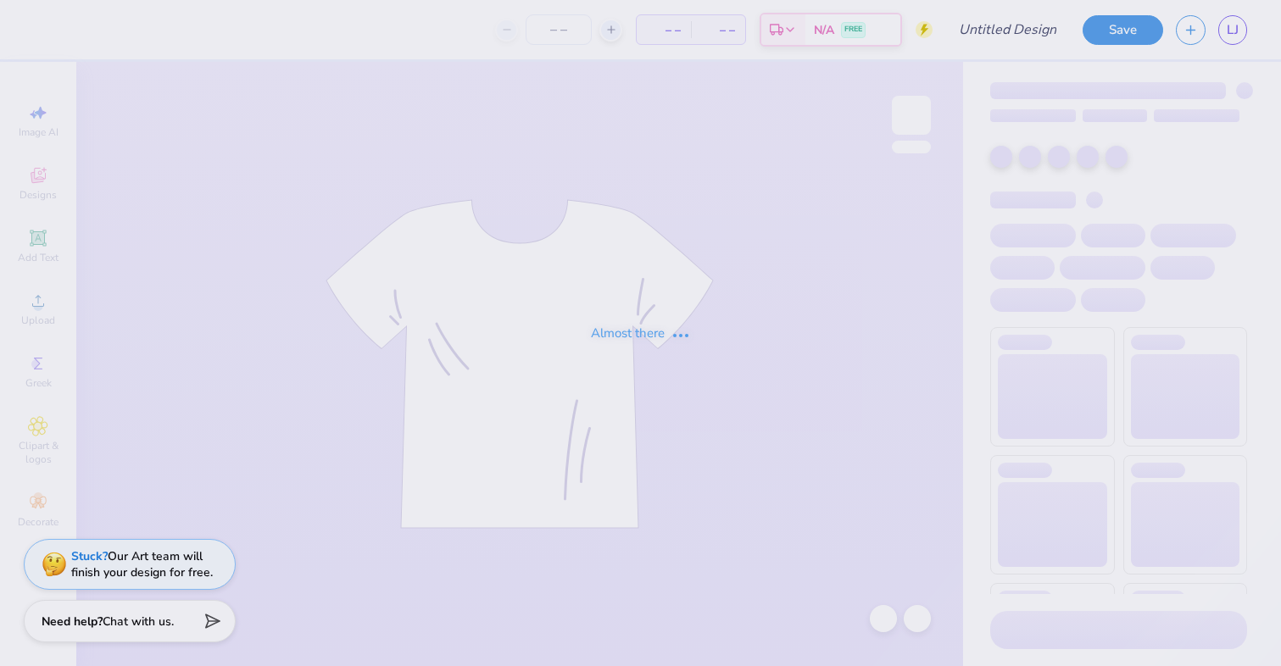
type input "most popular"
type input "25"
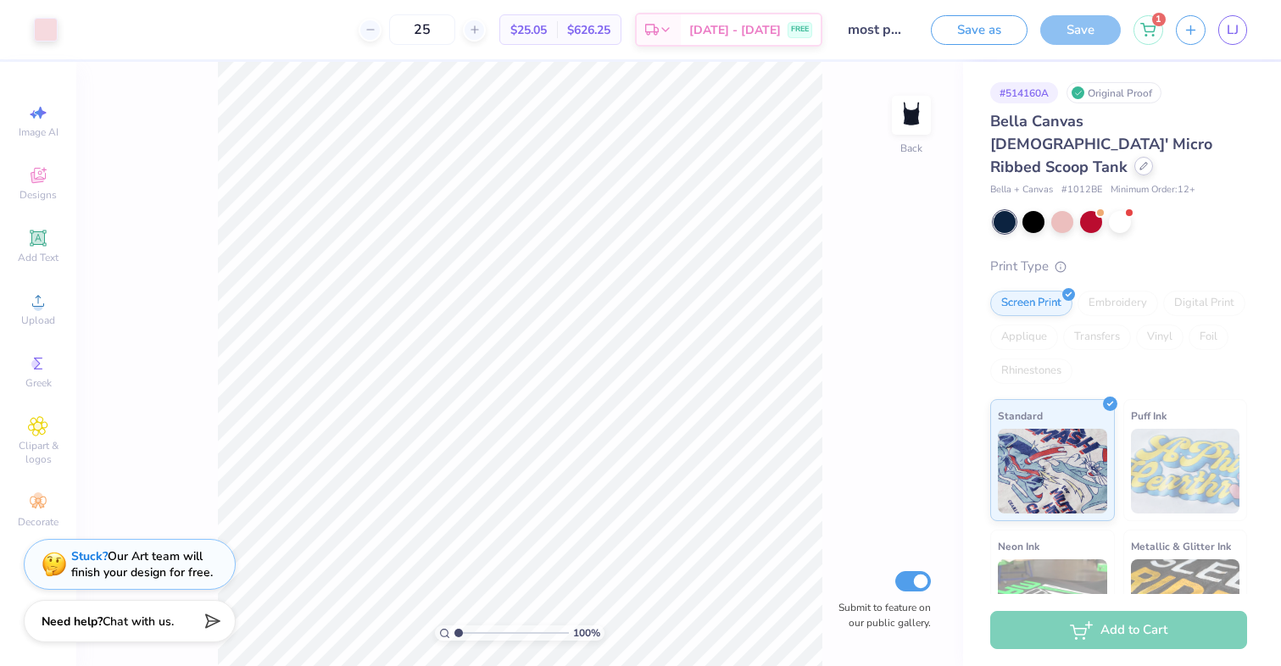
click at [1140, 163] on icon at bounding box center [1143, 166] width 7 height 7
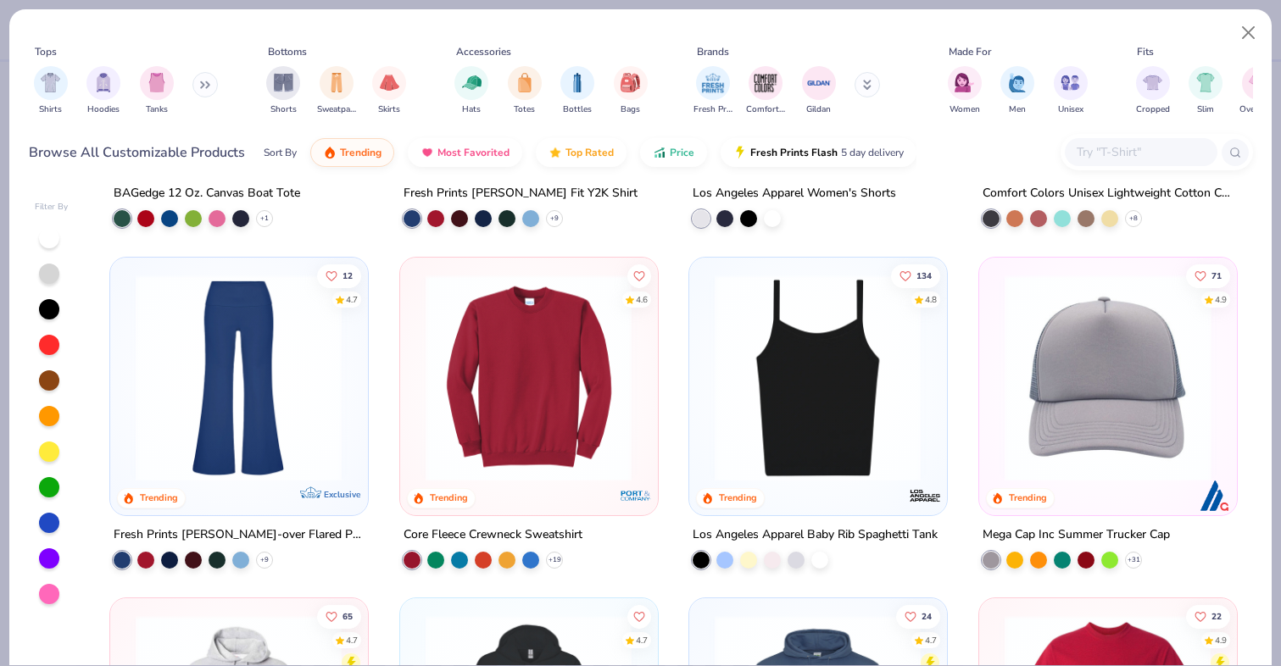
scroll to position [3049, 0]
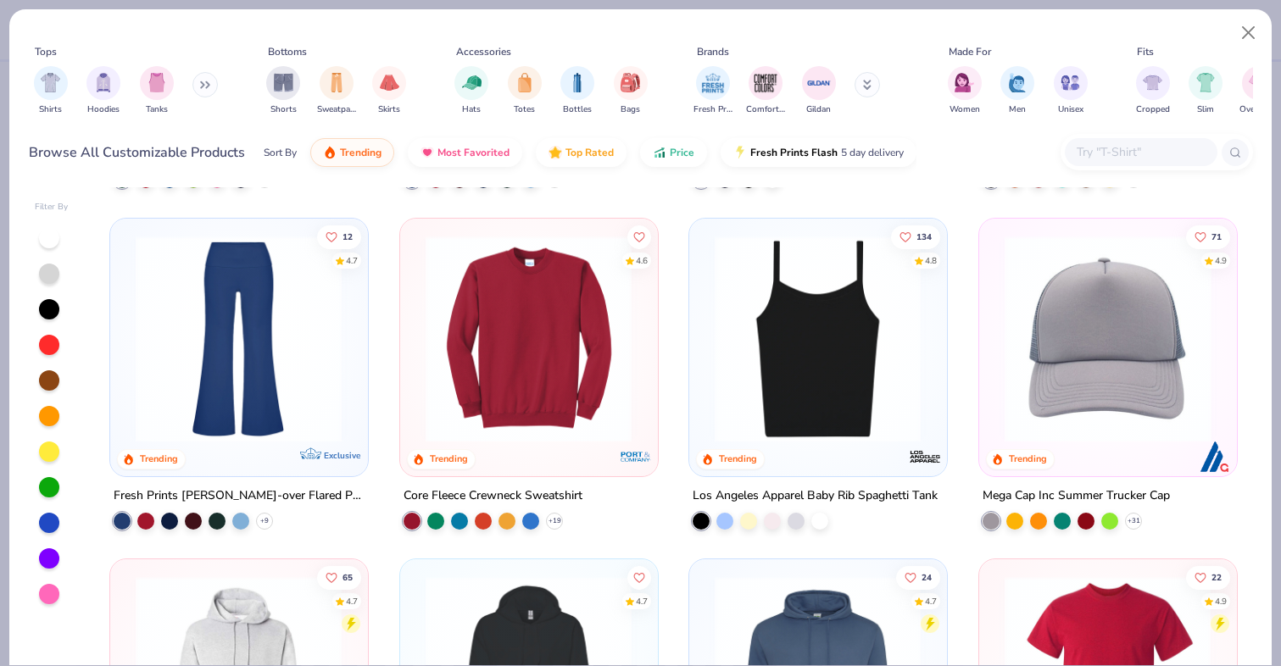
click at [789, 432] on img at bounding box center [817, 338] width 223 height 207
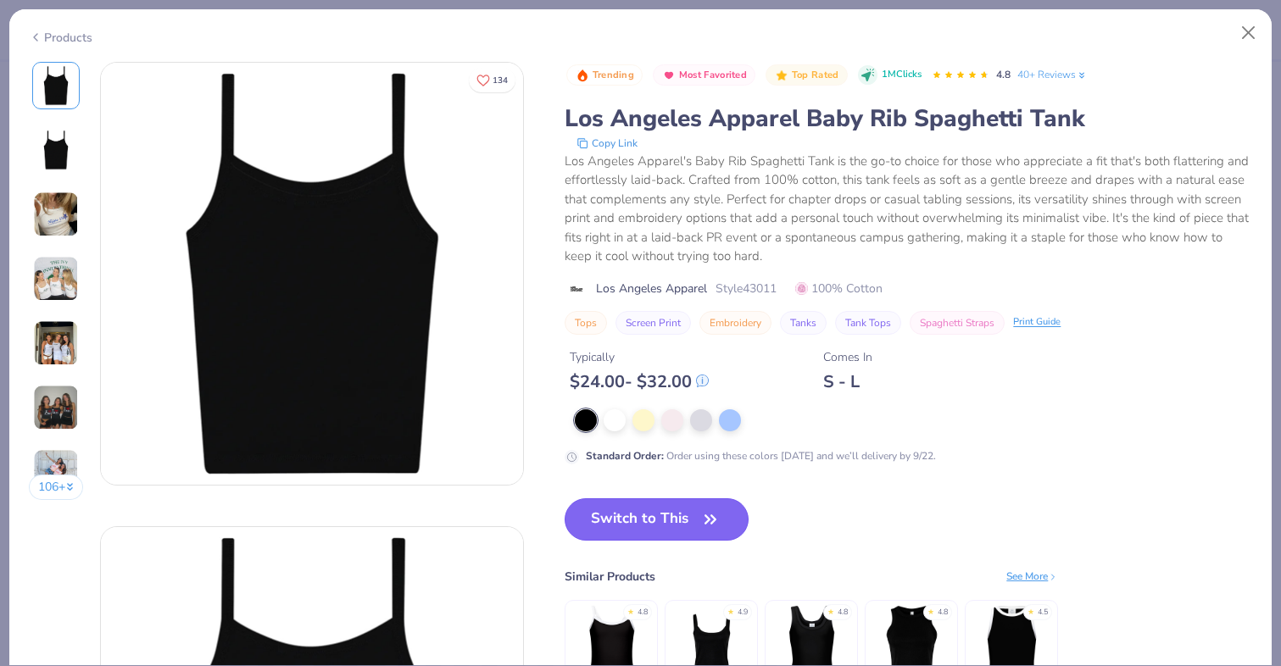
click at [648, 522] on button "Switch to This" at bounding box center [657, 519] width 184 height 42
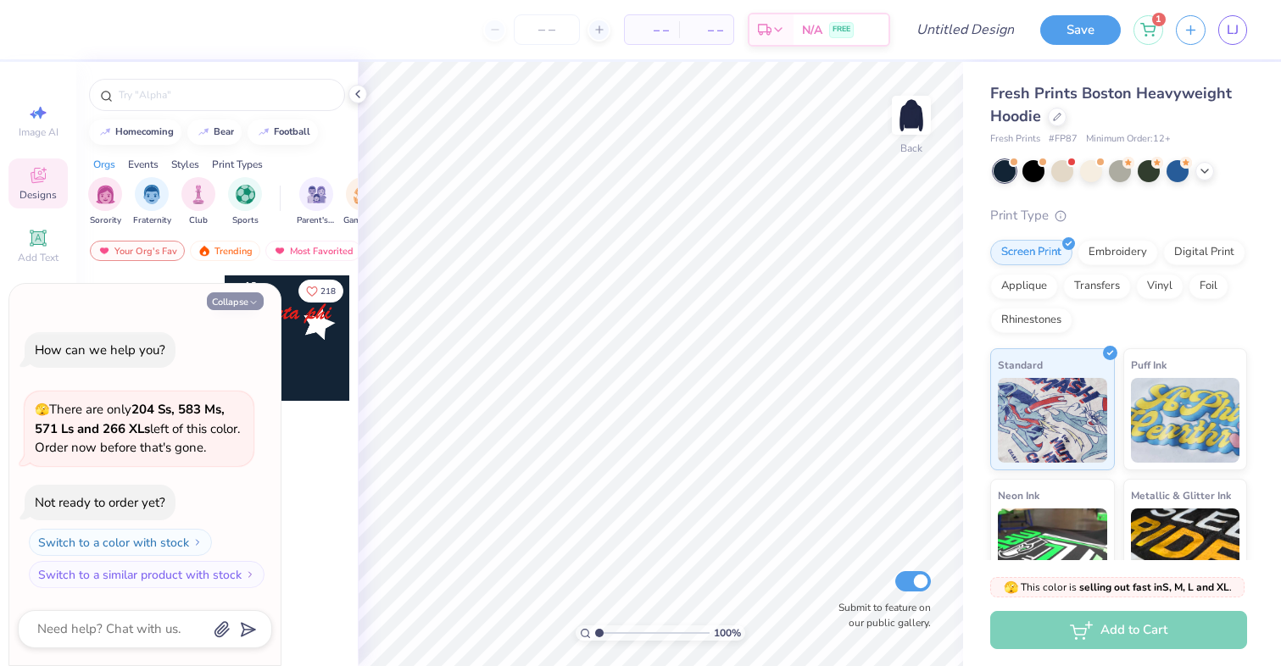
click at [253, 303] on polyline "button" at bounding box center [253, 302] width 5 height 3
type textarea "x"
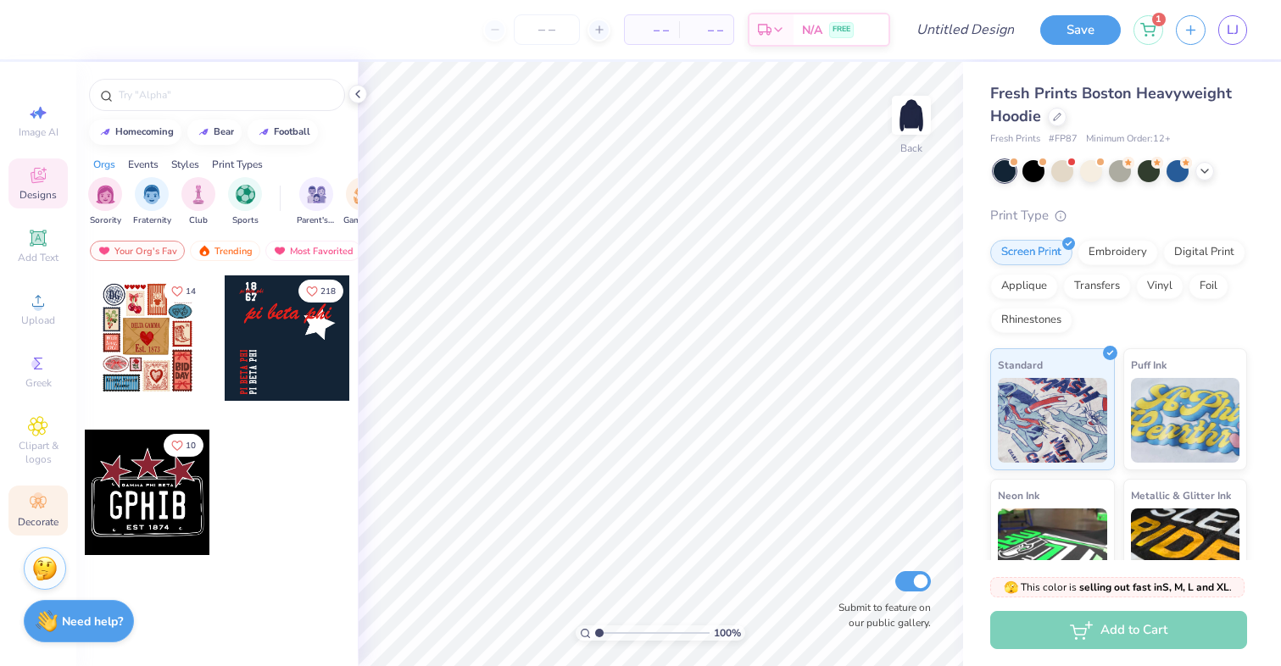
click at [48, 498] on div "Decorate" at bounding box center [37, 511] width 59 height 50
